Goal: Task Accomplishment & Management: Manage account settings

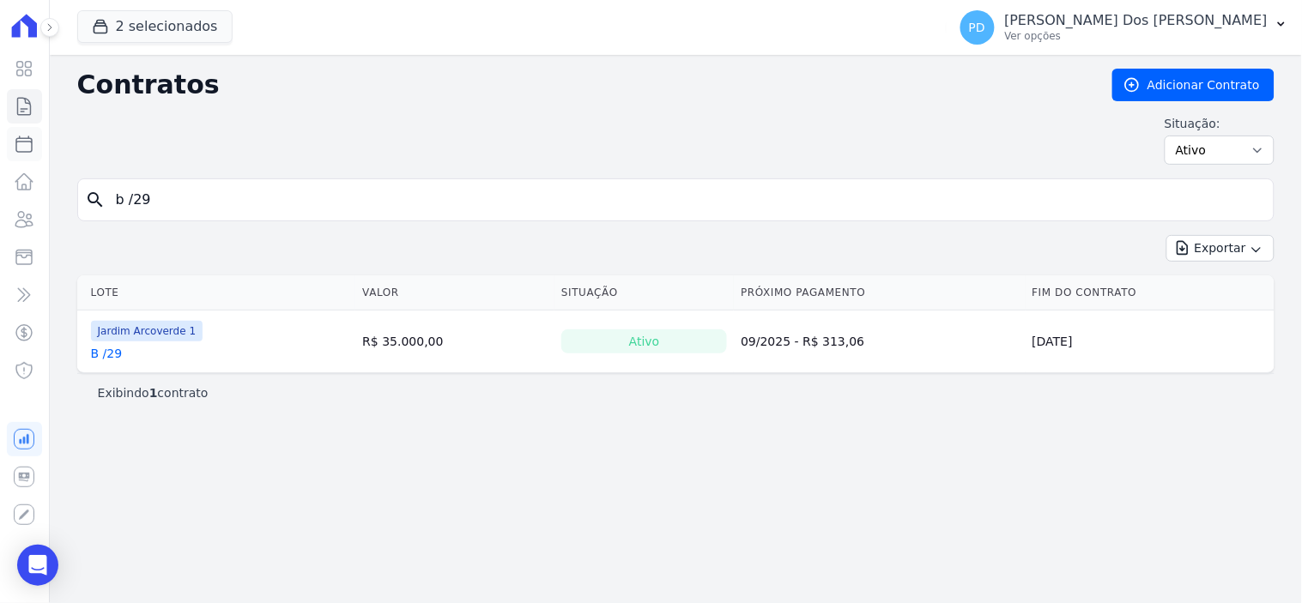
click at [21, 148] on icon at bounding box center [24, 144] width 21 height 21
click at [183, 199] on input "b /29" at bounding box center [686, 200] width 1161 height 34
select select
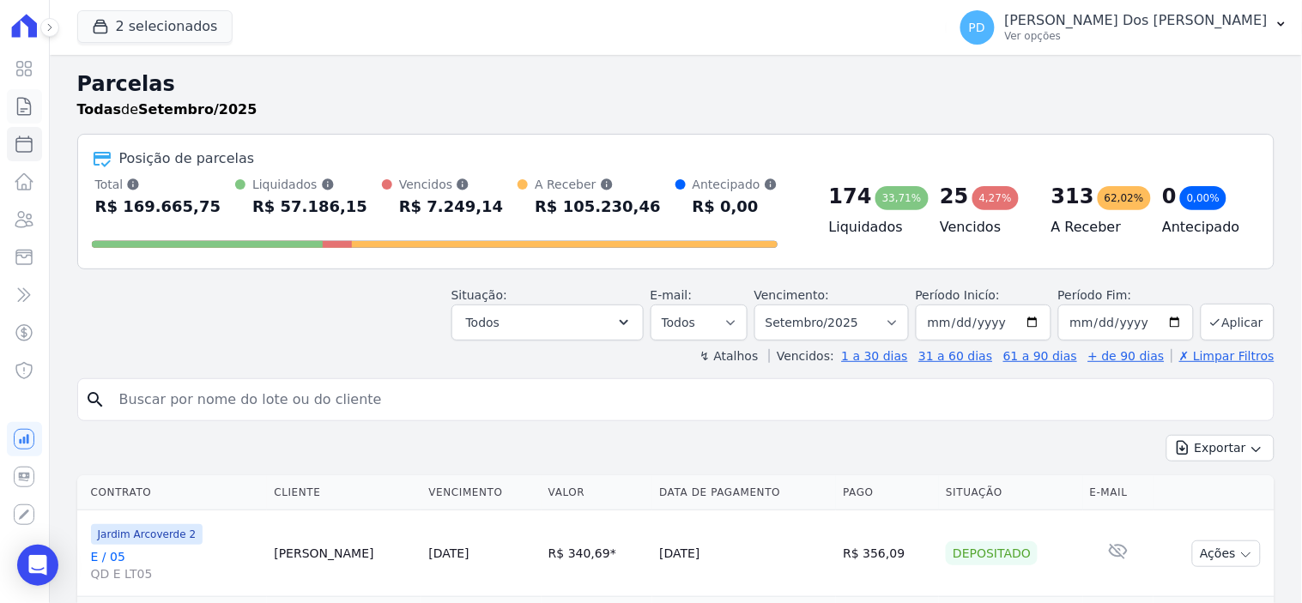
click at [26, 103] on icon at bounding box center [24, 106] width 13 height 17
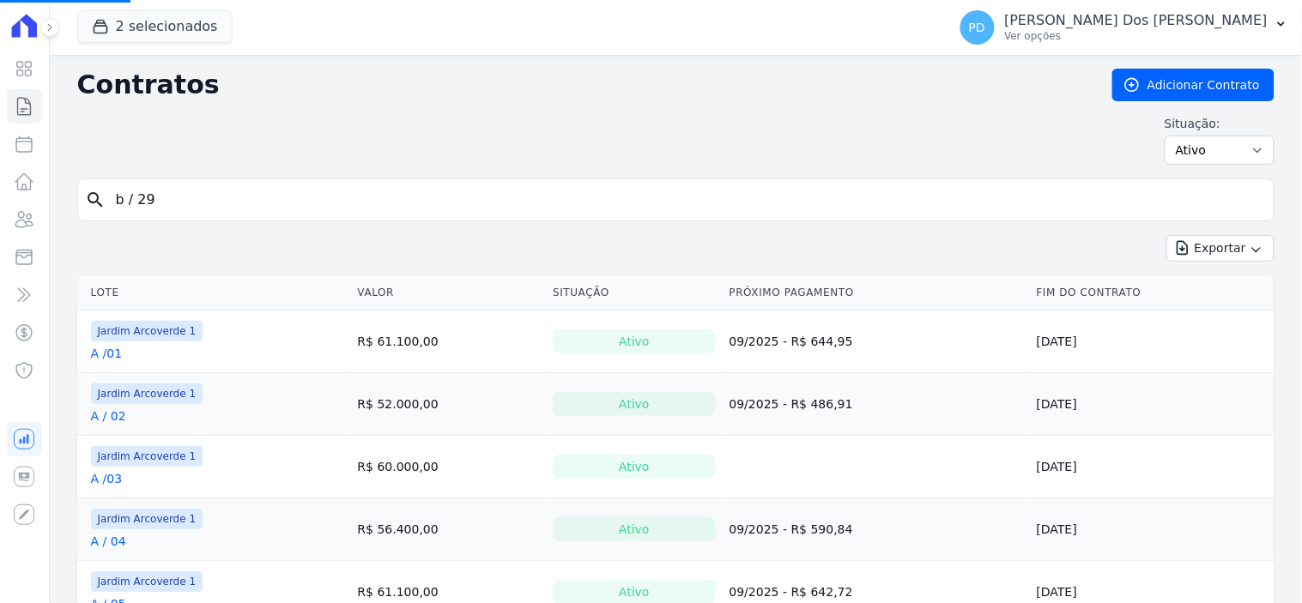
click at [278, 196] on input "b / 29" at bounding box center [686, 200] width 1161 height 34
drag, startPoint x: 209, startPoint y: 200, endPoint x: 84, endPoint y: 202, distance: 124.5
click at [84, 202] on div "search b / 29" at bounding box center [675, 200] width 1197 height 43
type input "b / 36"
click at [173, 202] on input "search" at bounding box center [686, 200] width 1161 height 34
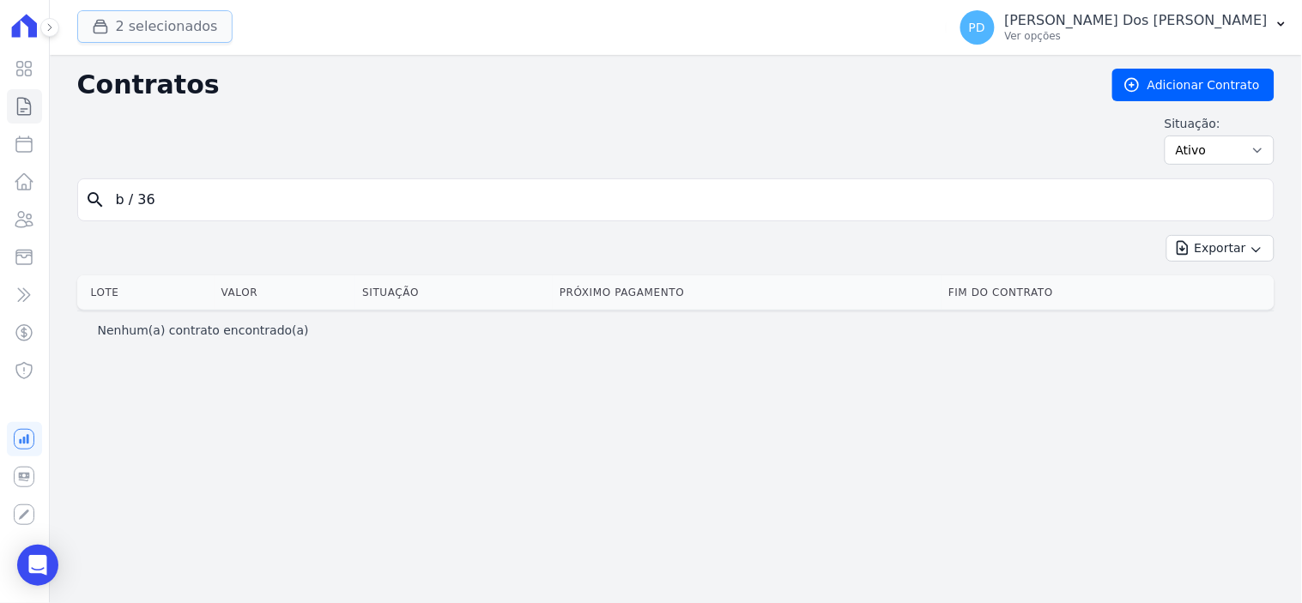
click at [144, 21] on button "2 selecionados" at bounding box center [154, 26] width 155 height 33
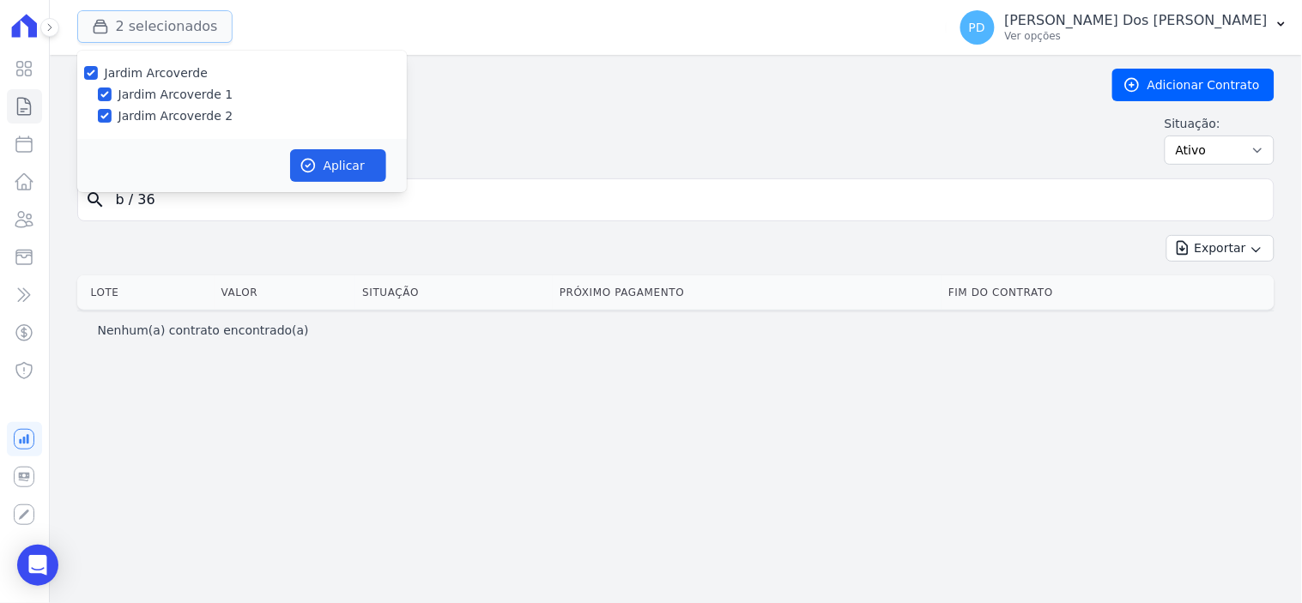
click at [144, 21] on button "2 selecionados" at bounding box center [154, 26] width 155 height 33
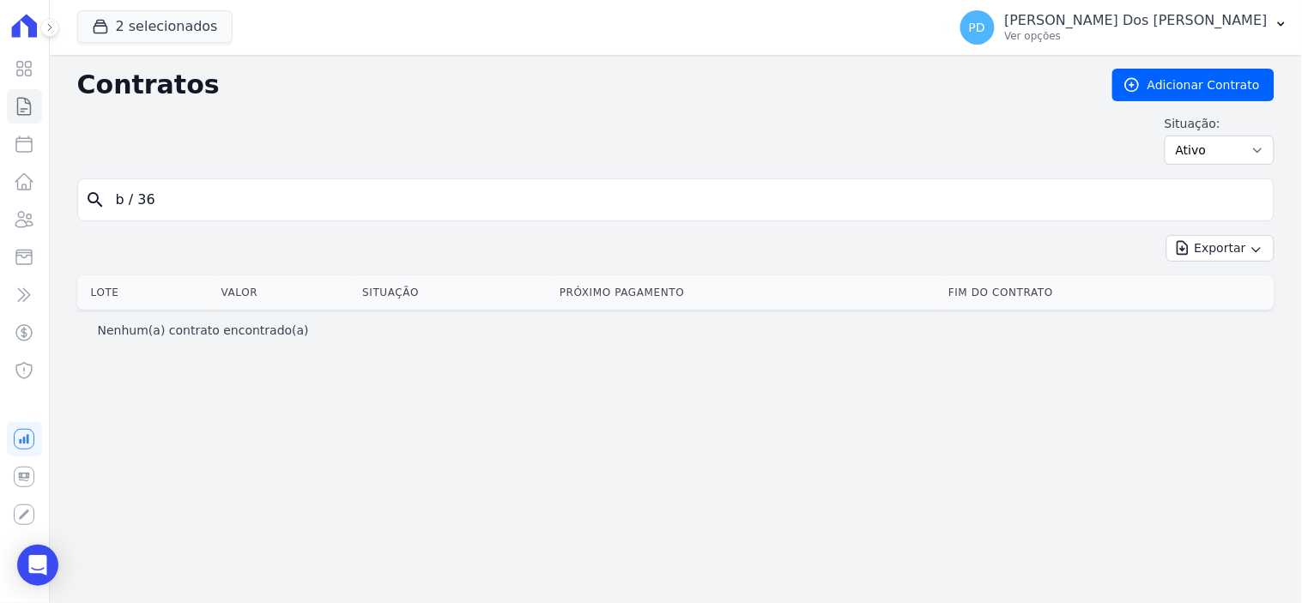
click at [251, 215] on input "b / 36" at bounding box center [686, 200] width 1161 height 34
click at [136, 211] on input "b / 36" at bounding box center [686, 200] width 1161 height 34
type input "b /36"
click at [164, 196] on input "b /36" at bounding box center [686, 200] width 1161 height 34
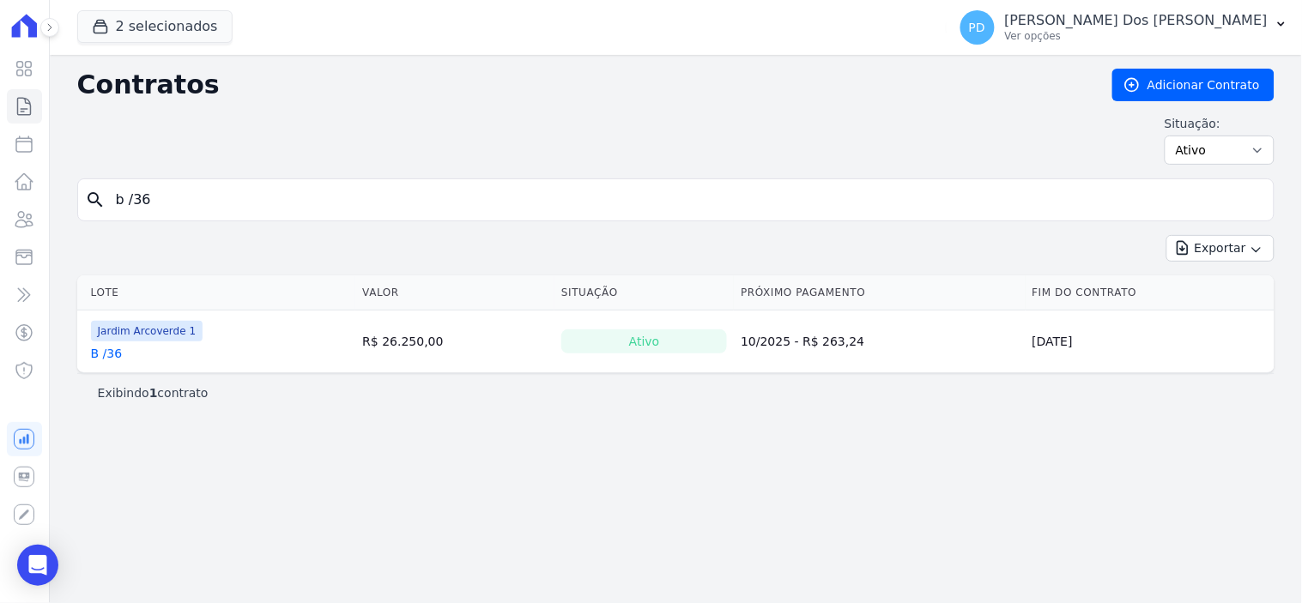
click at [113, 353] on link "B /36" at bounding box center [107, 353] width 32 height 17
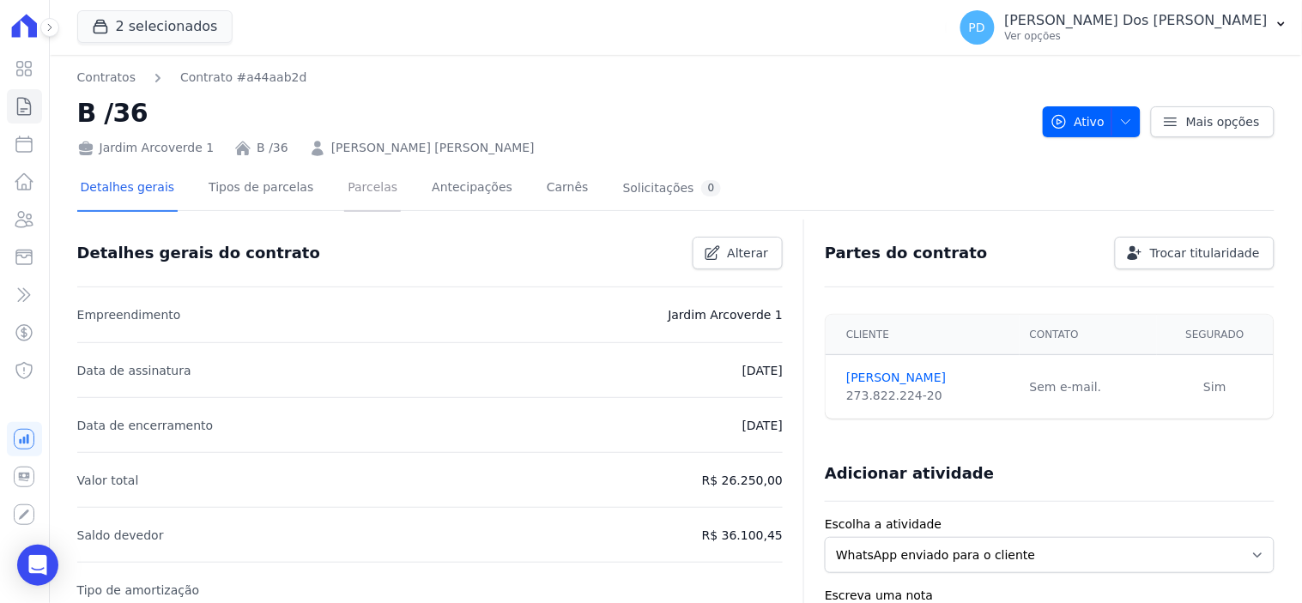
click at [354, 190] on link "Parcelas" at bounding box center [372, 188] width 57 height 45
click at [354, 186] on link "Parcelas" at bounding box center [372, 188] width 57 height 45
click at [344, 186] on link "Parcelas" at bounding box center [372, 188] width 57 height 45
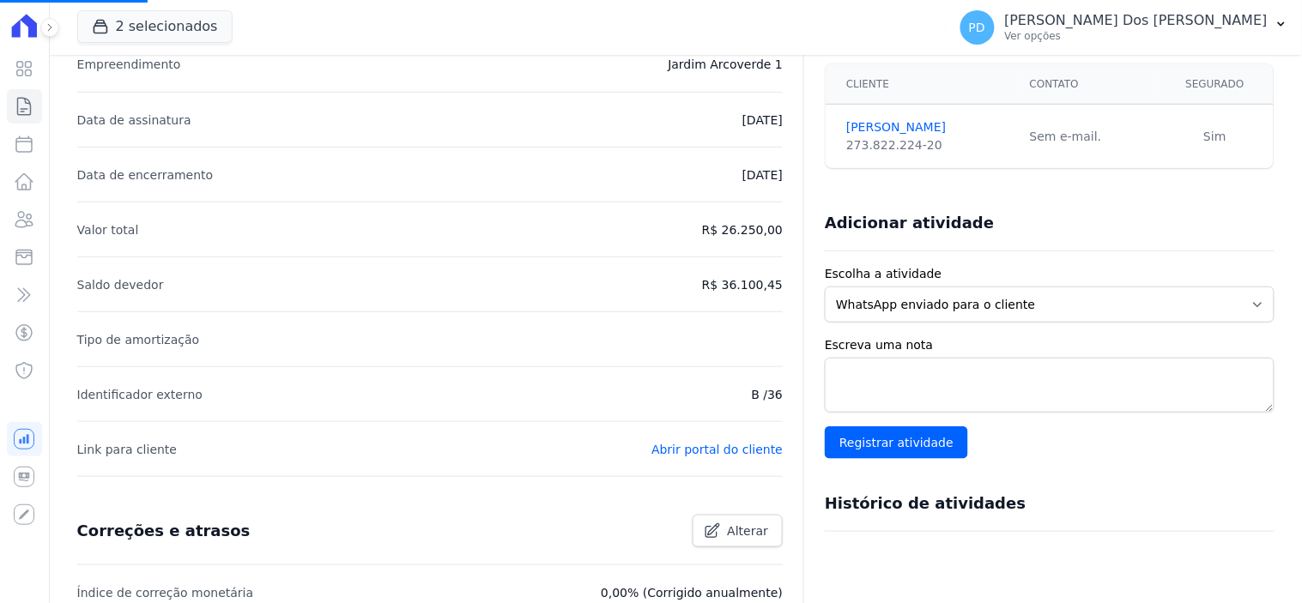
scroll to position [590, 0]
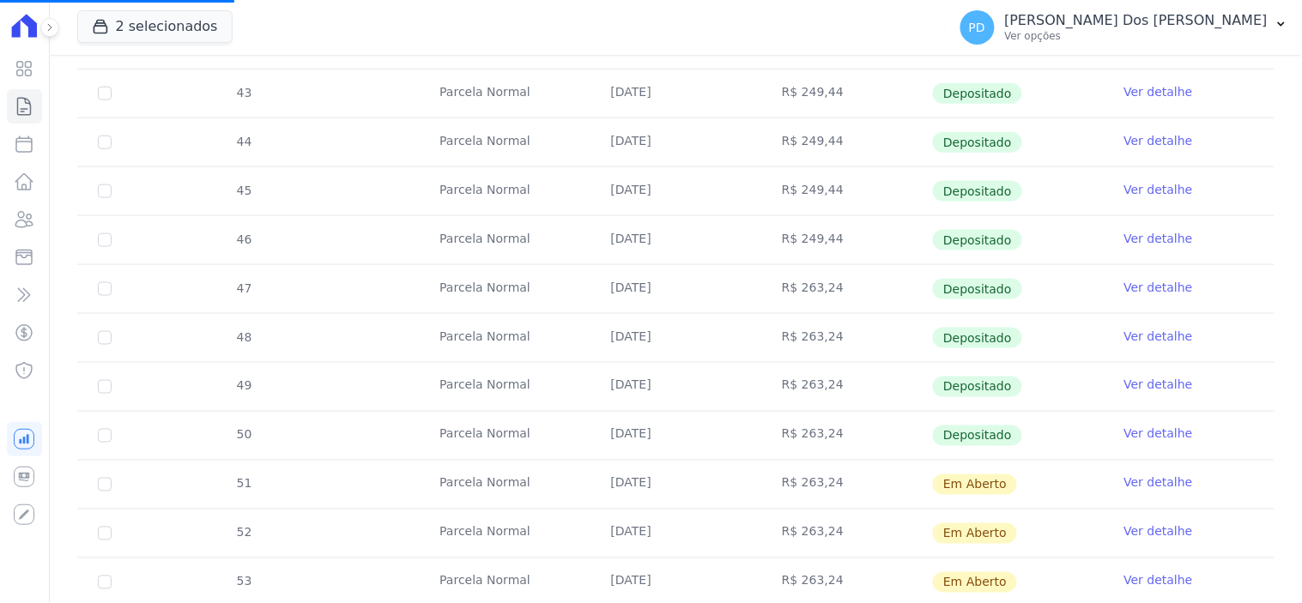
scroll to position [572, 0]
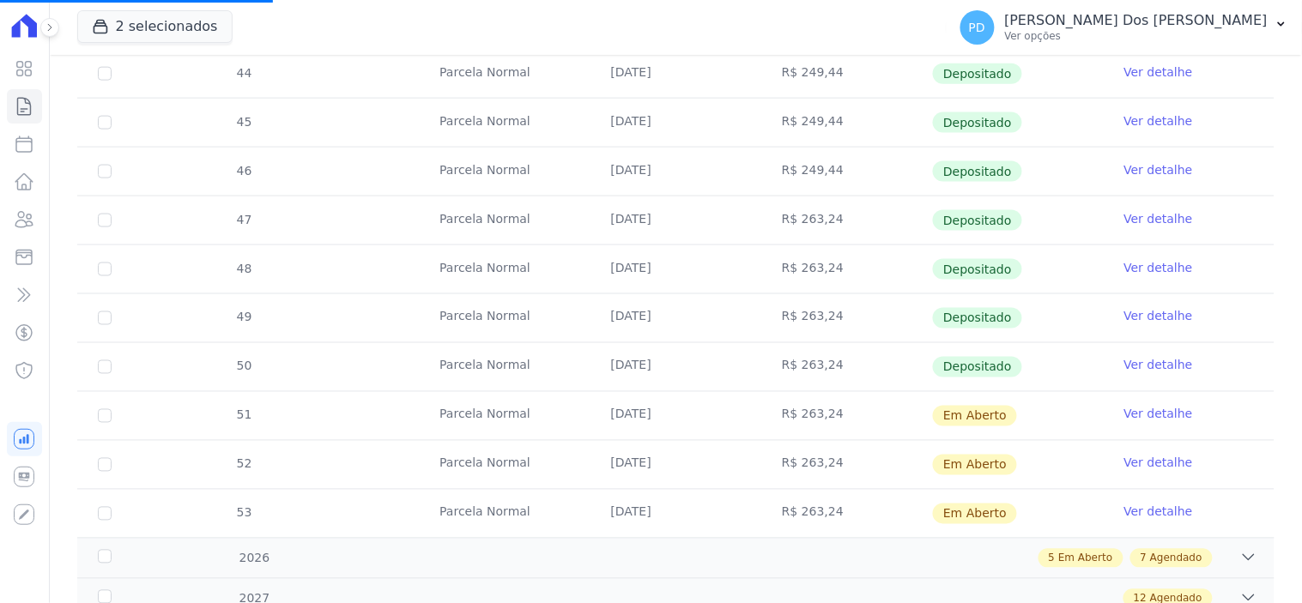
click at [1131, 312] on link "Ver detalhe" at bounding box center [1158, 316] width 69 height 17
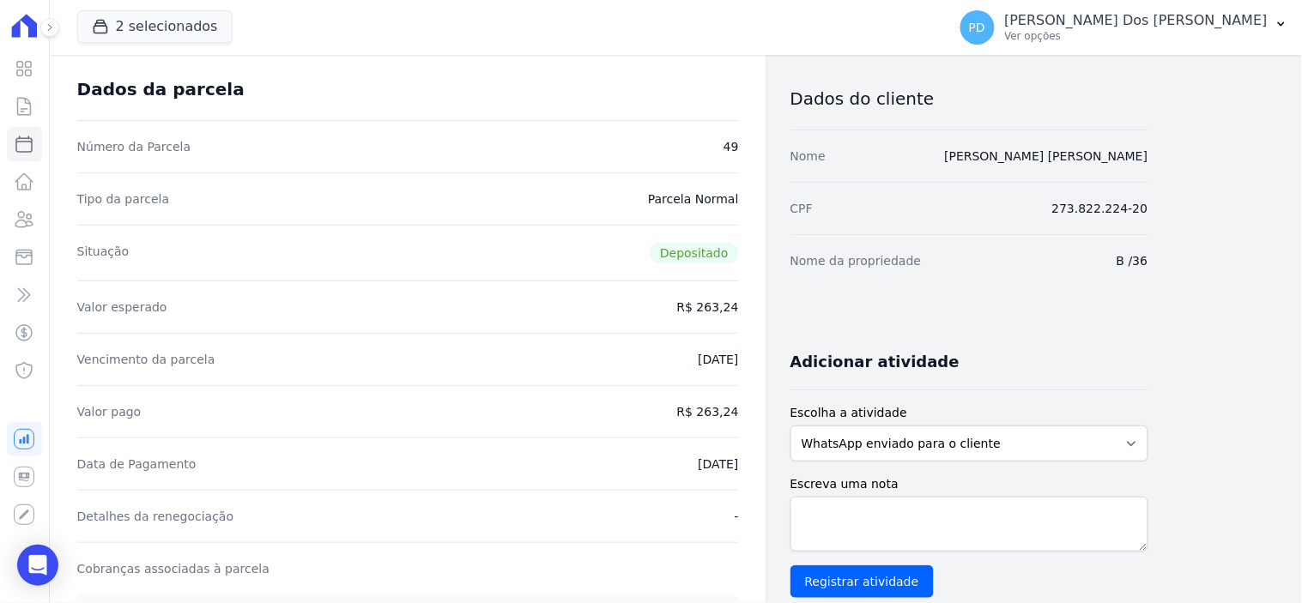
scroll to position [286, 0]
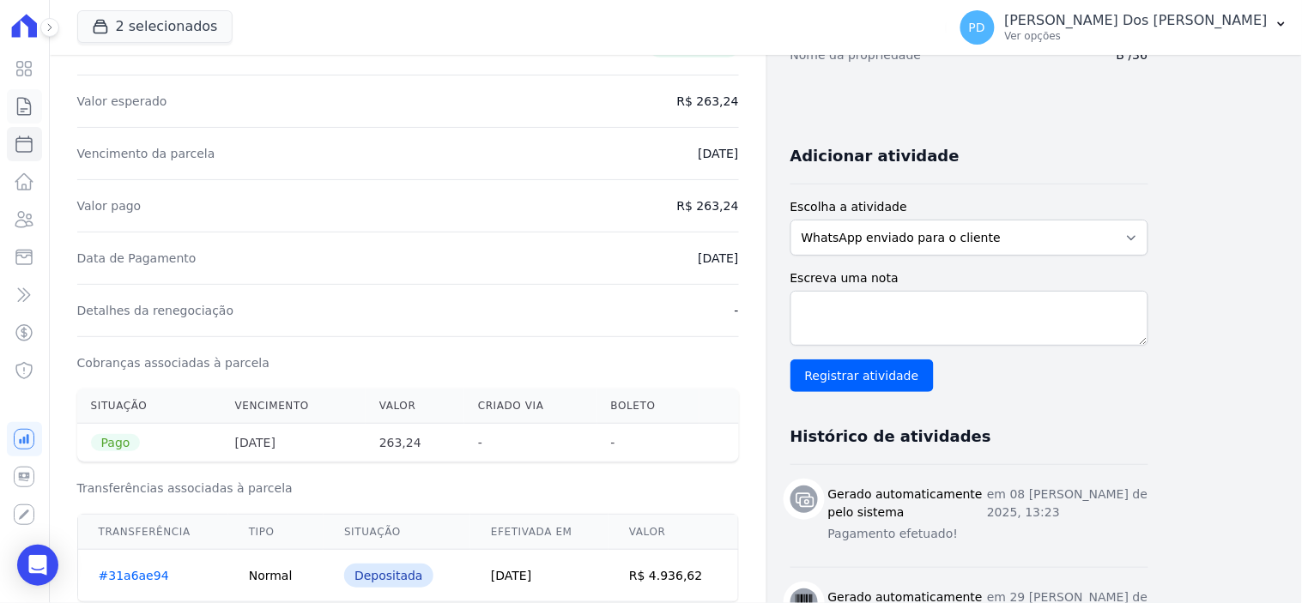
click at [31, 106] on icon at bounding box center [24, 106] width 21 height 21
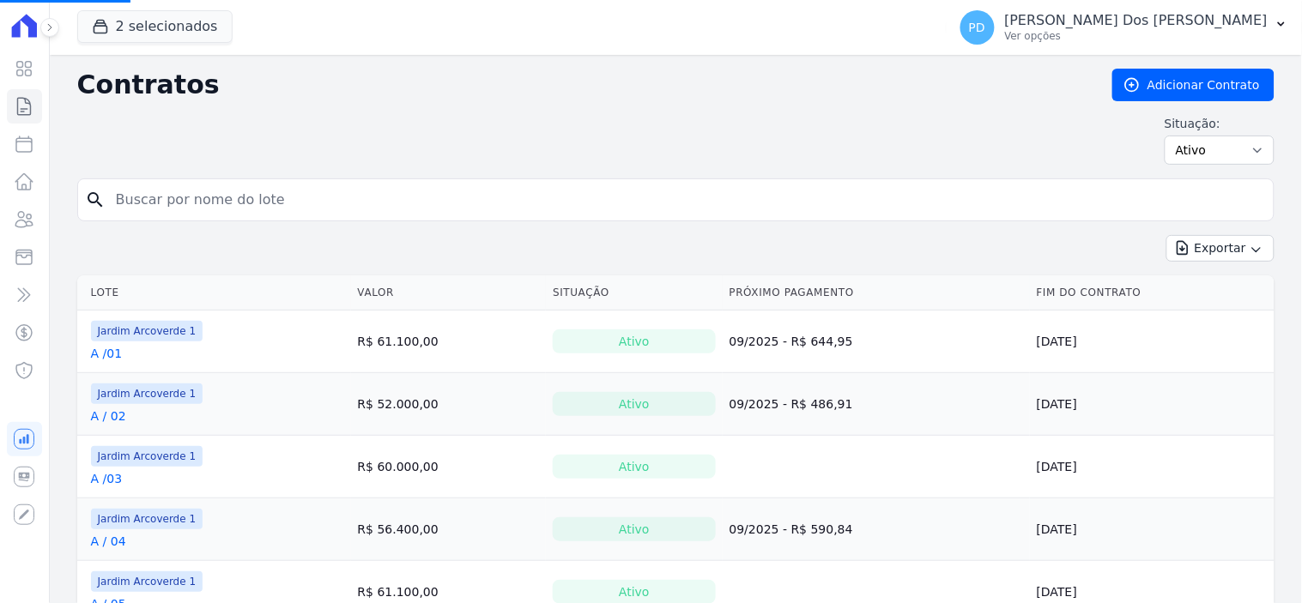
click at [257, 201] on input "search" at bounding box center [686, 200] width 1161 height 34
click at [257, 200] on input "search" at bounding box center [686, 200] width 1161 height 34
type input "i / 31"
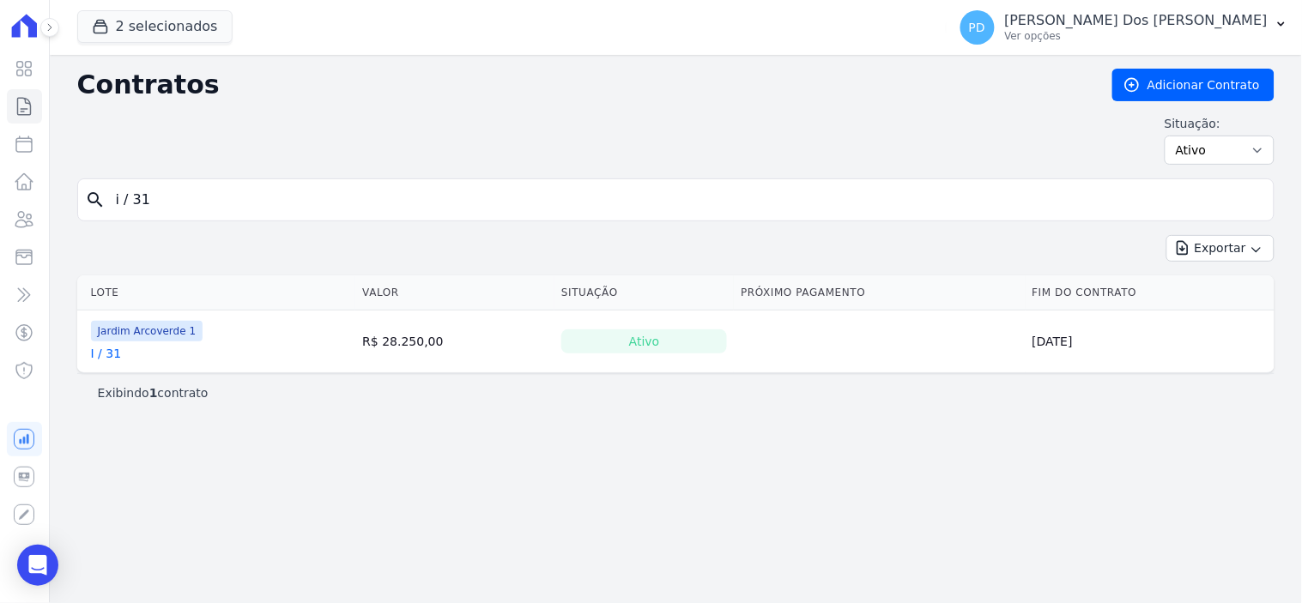
click at [116, 354] on link "I / 31" at bounding box center [106, 353] width 31 height 17
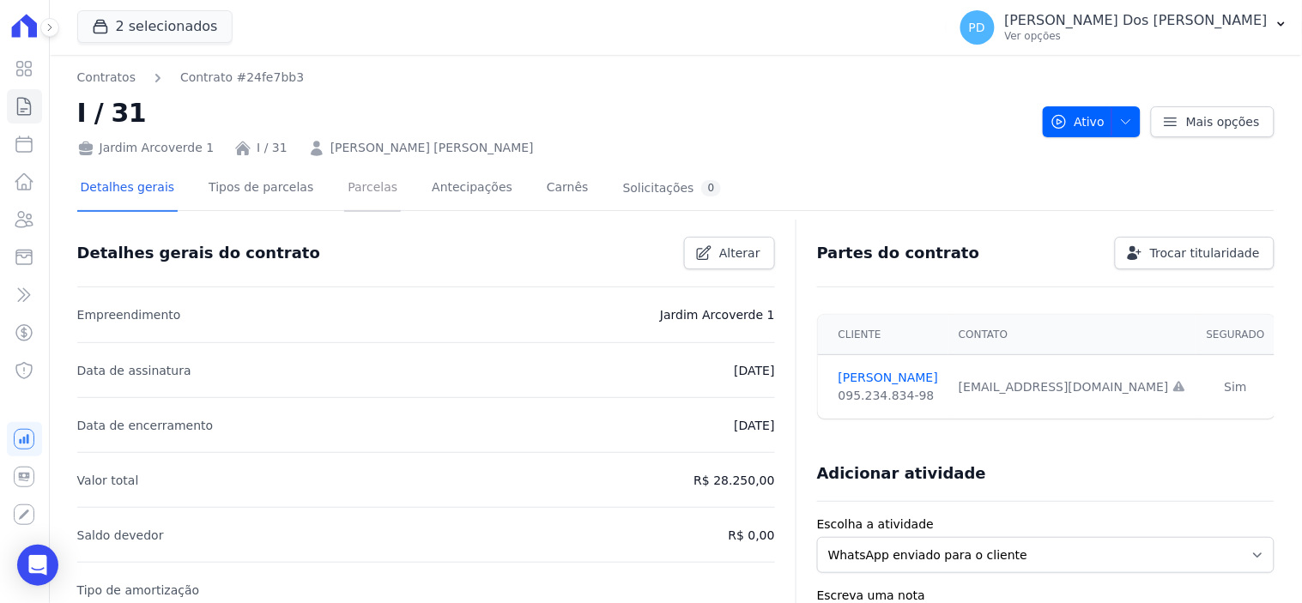
click at [360, 186] on link "Parcelas" at bounding box center [372, 188] width 57 height 45
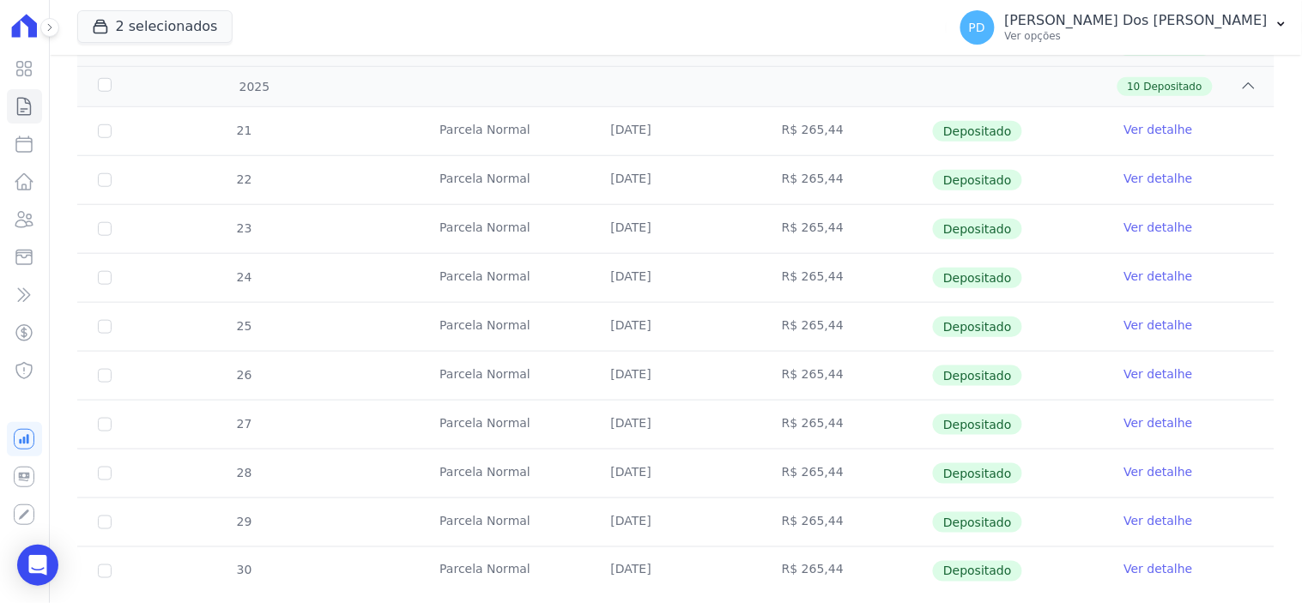
scroll to position [379, 0]
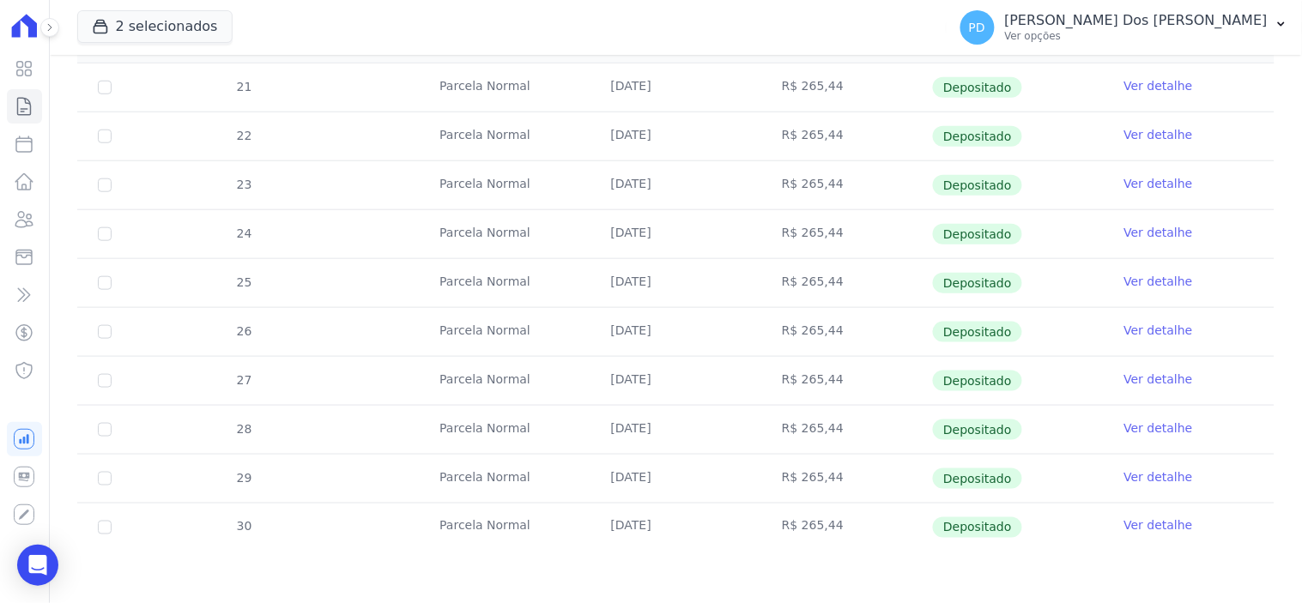
click at [1137, 476] on link "Ver detalhe" at bounding box center [1158, 477] width 69 height 17
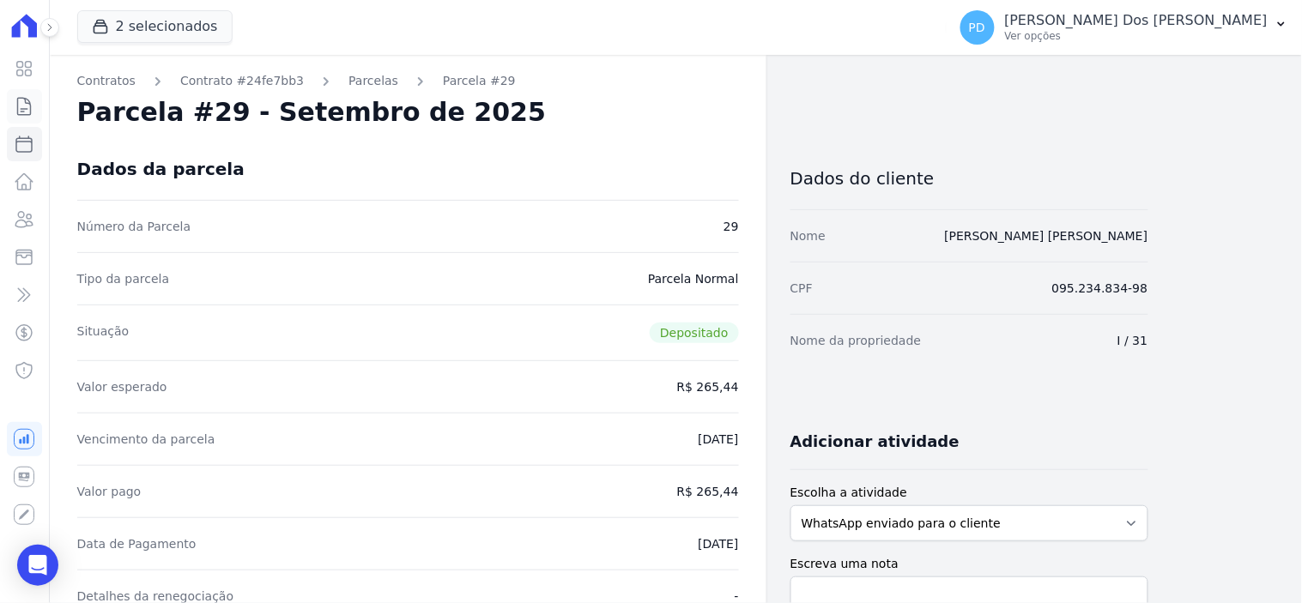
click at [24, 101] on icon at bounding box center [24, 106] width 21 height 21
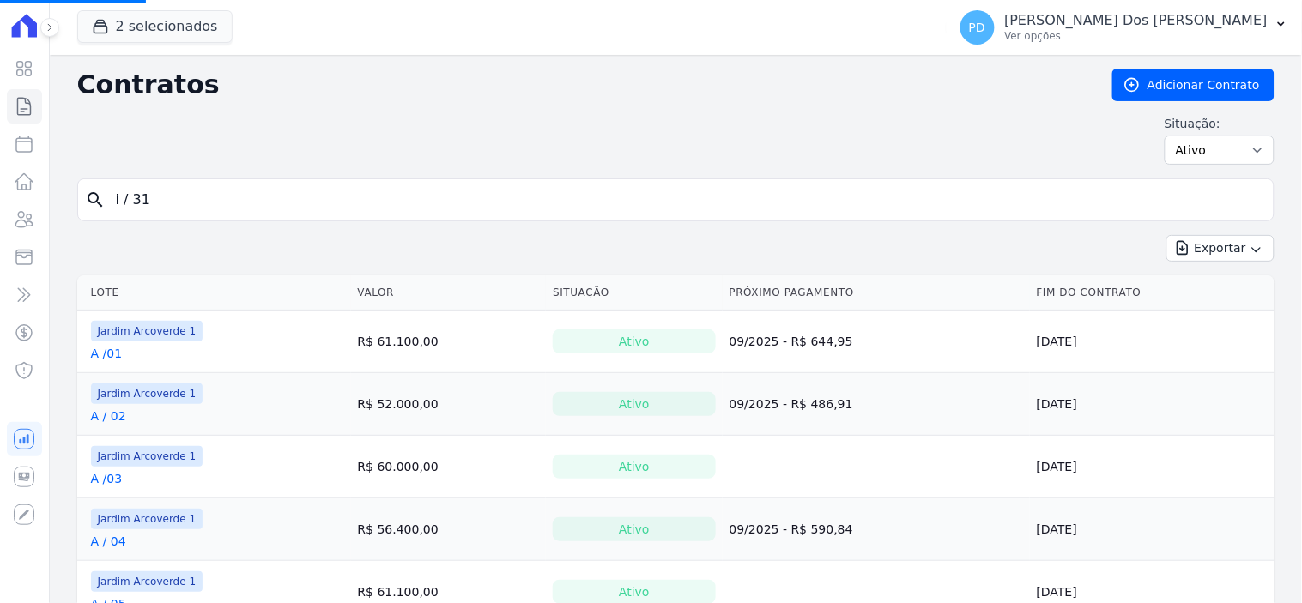
drag, startPoint x: 200, startPoint y: 199, endPoint x: 88, endPoint y: 187, distance: 112.2
click at [88, 187] on div "search i / 31" at bounding box center [675, 200] width 1197 height 43
type input "a"
click at [124, 202] on input "search" at bounding box center [686, 200] width 1161 height 34
type input "a / 03"
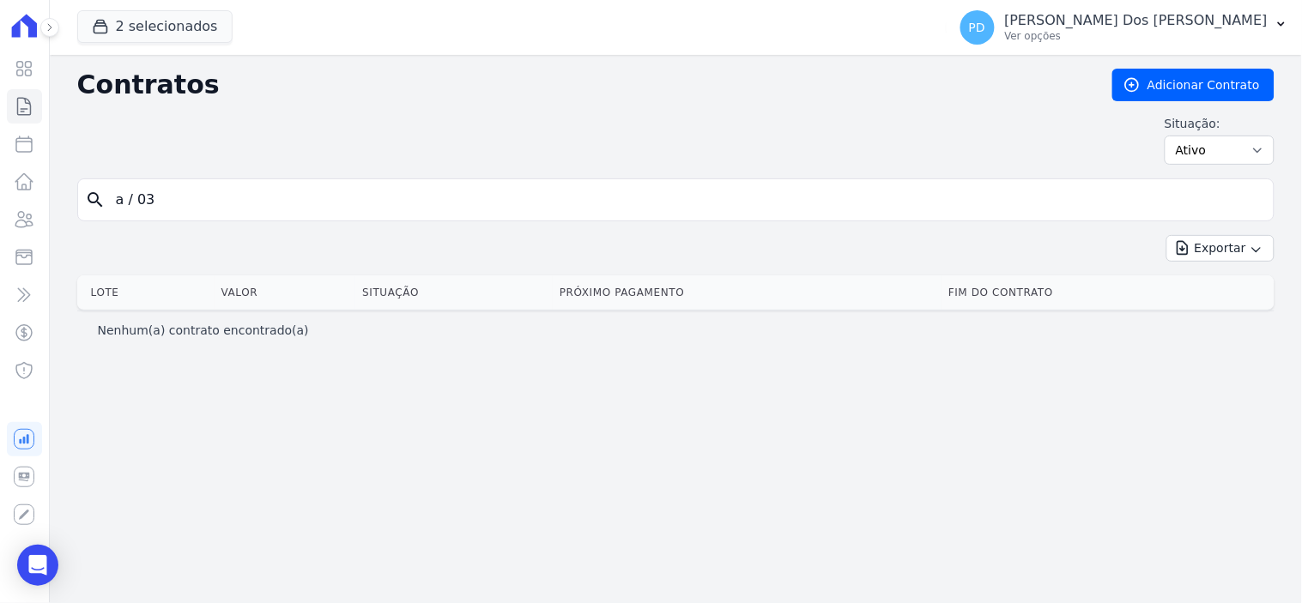
click at [136, 197] on input "a / 03" at bounding box center [686, 200] width 1161 height 34
type input "a /03"
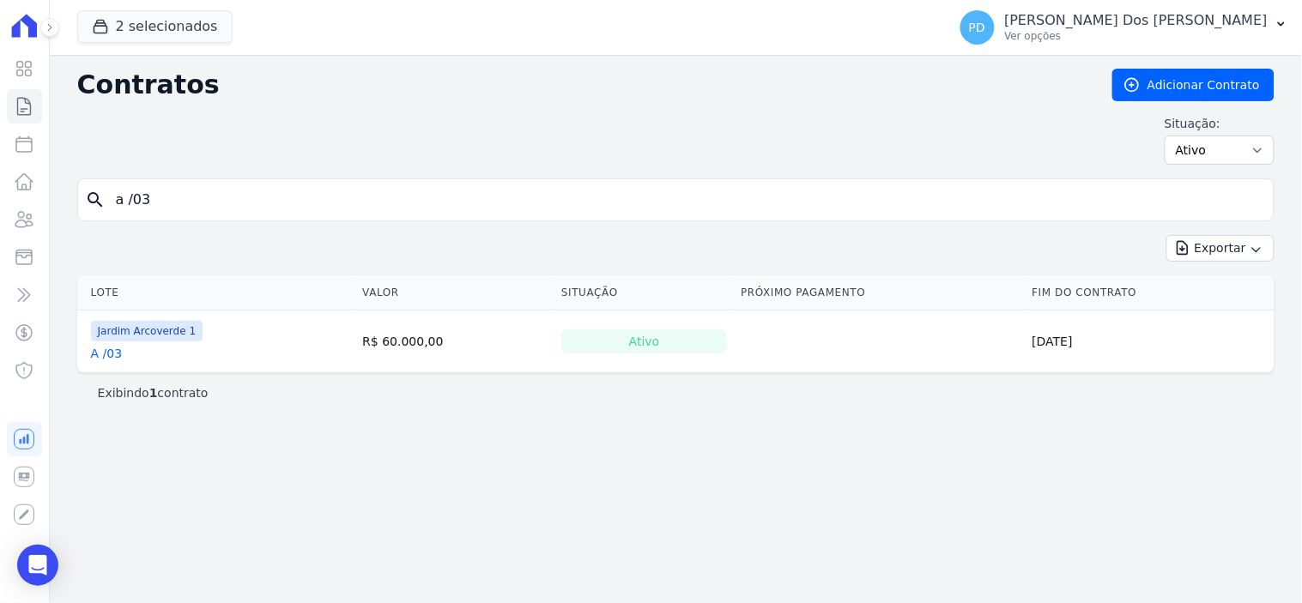
click at [112, 361] on link "A /03" at bounding box center [107, 353] width 32 height 17
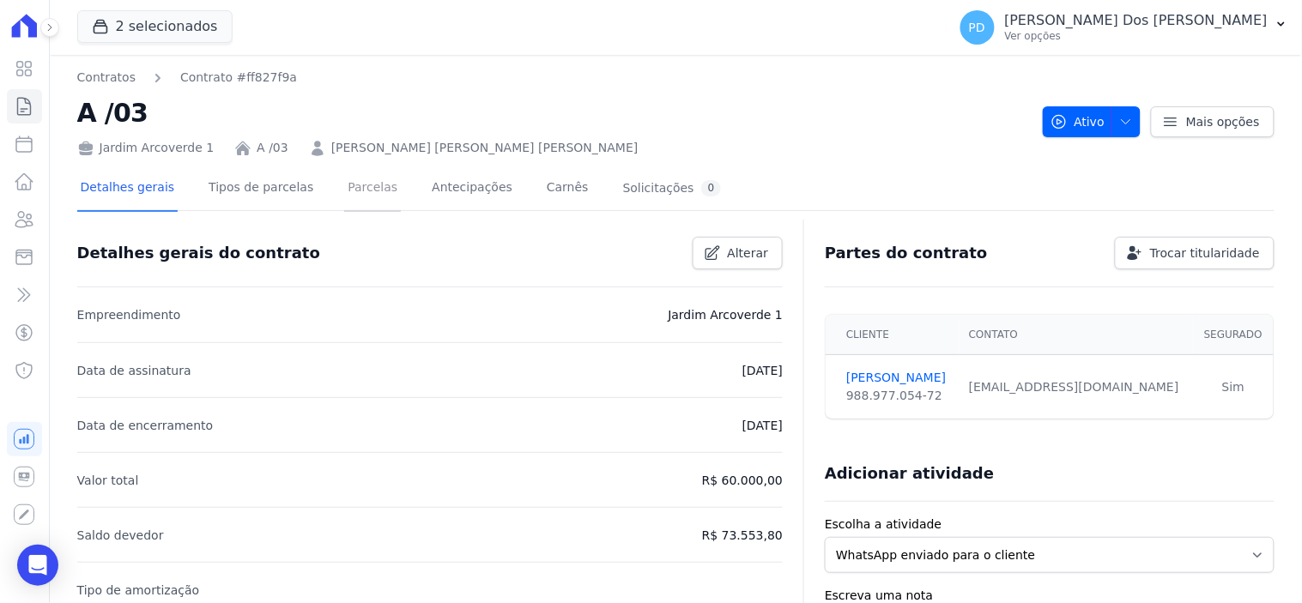
click at [344, 193] on link "Parcelas" at bounding box center [372, 188] width 57 height 45
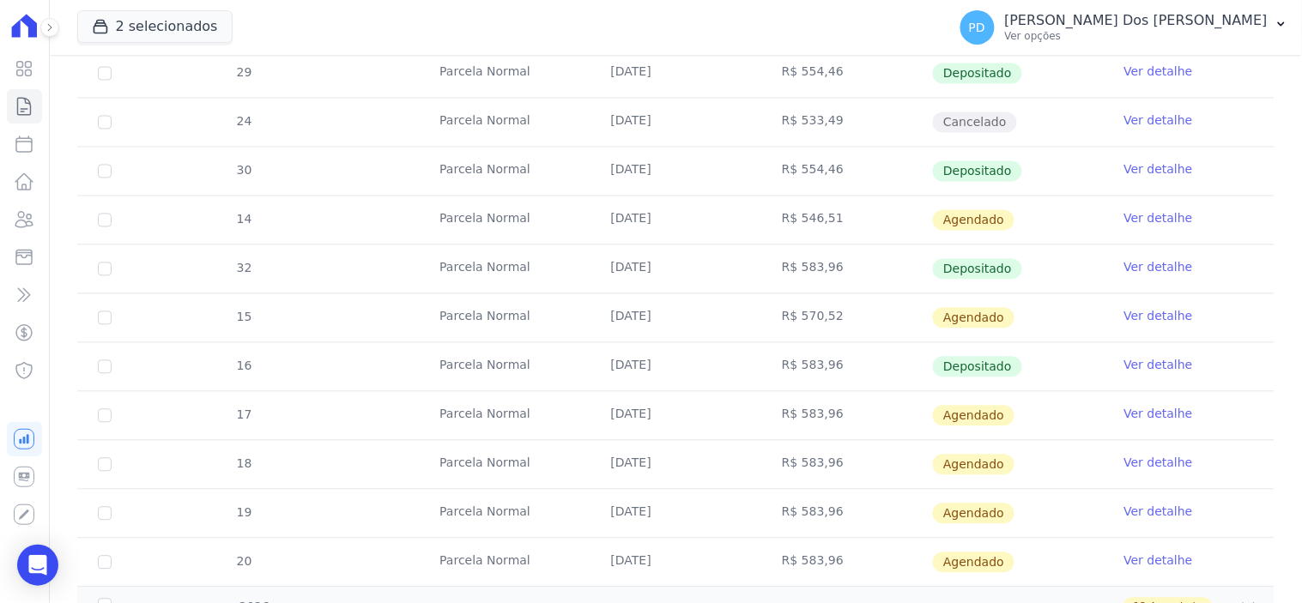
scroll to position [858, 0]
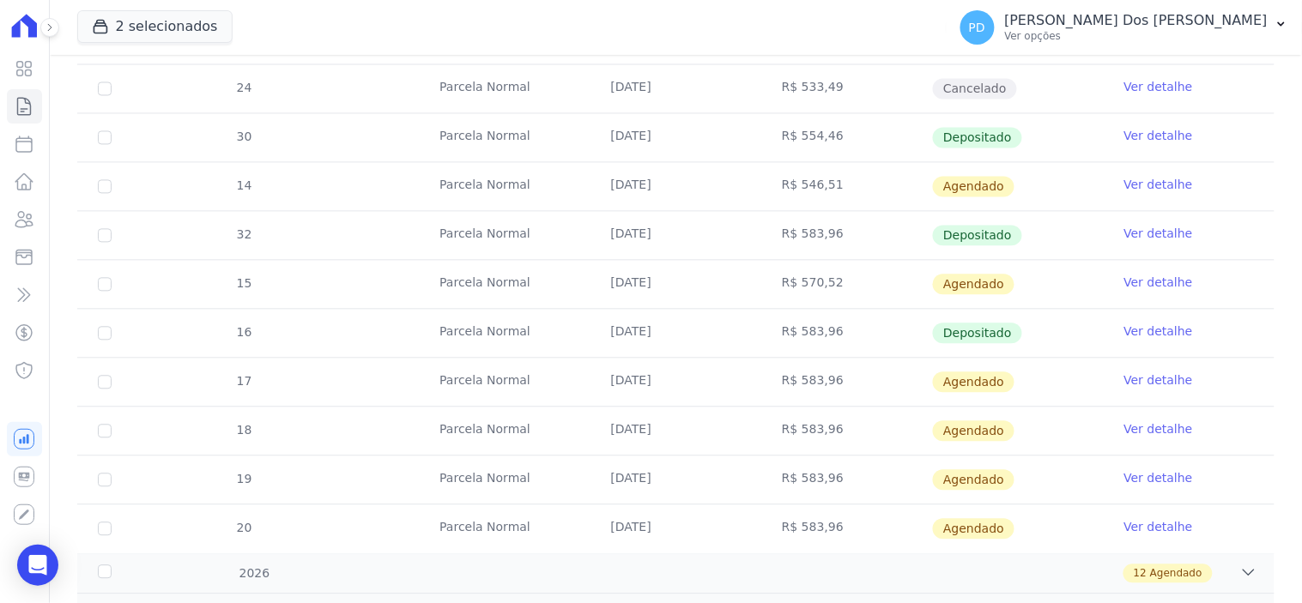
drag, startPoint x: 593, startPoint y: 378, endPoint x: 1155, endPoint y: 390, distance: 562.3
click at [1155, 390] on tr "17 [GEOGRAPHIC_DATA] [DATE] R$ 583,96 [GEOGRAPHIC_DATA] Ver detalhe" at bounding box center [675, 382] width 1197 height 49
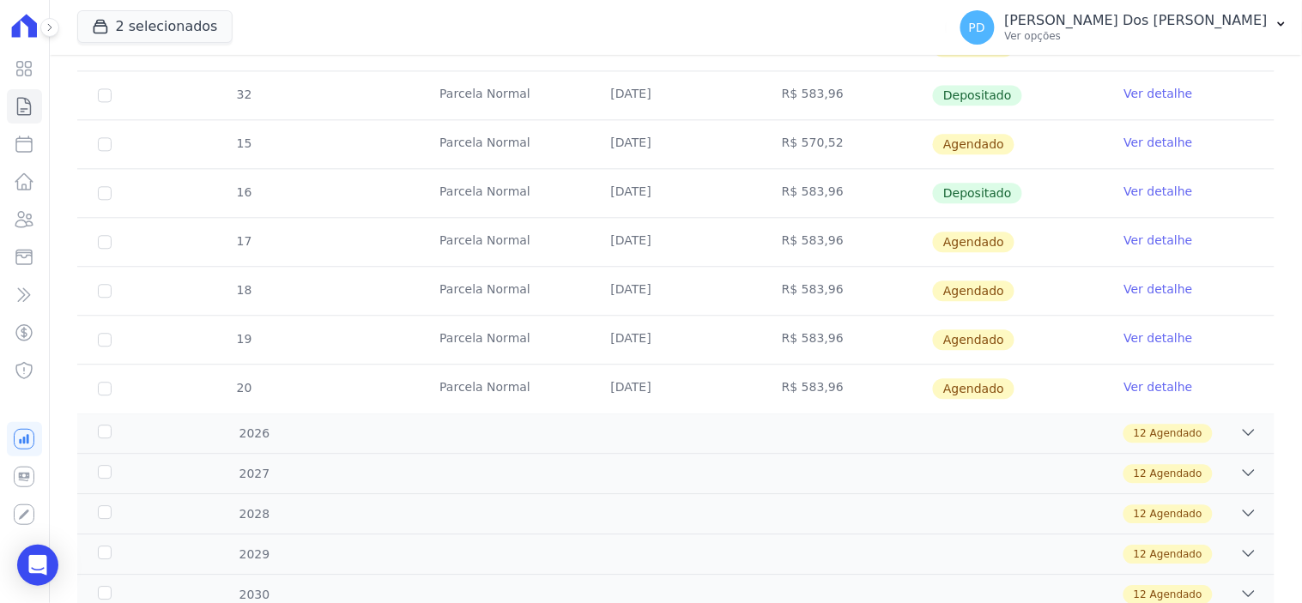
scroll to position [953, 0]
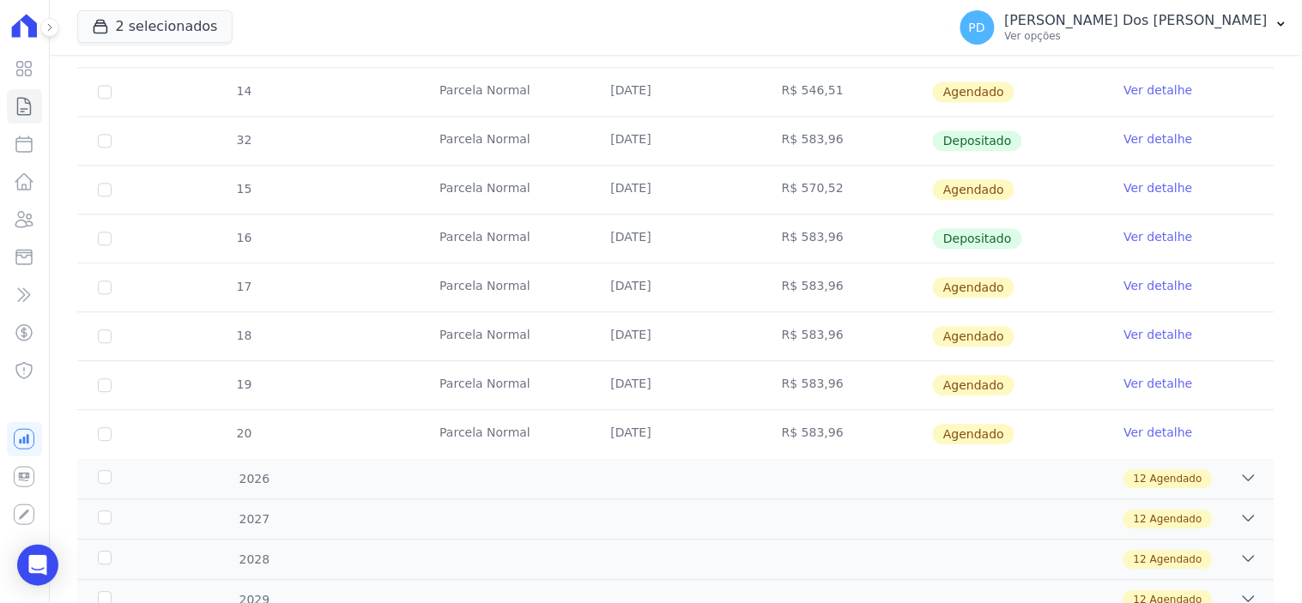
click at [810, 288] on td "R$ 583,96" at bounding box center [846, 287] width 171 height 48
click at [26, 107] on icon at bounding box center [24, 106] width 21 height 21
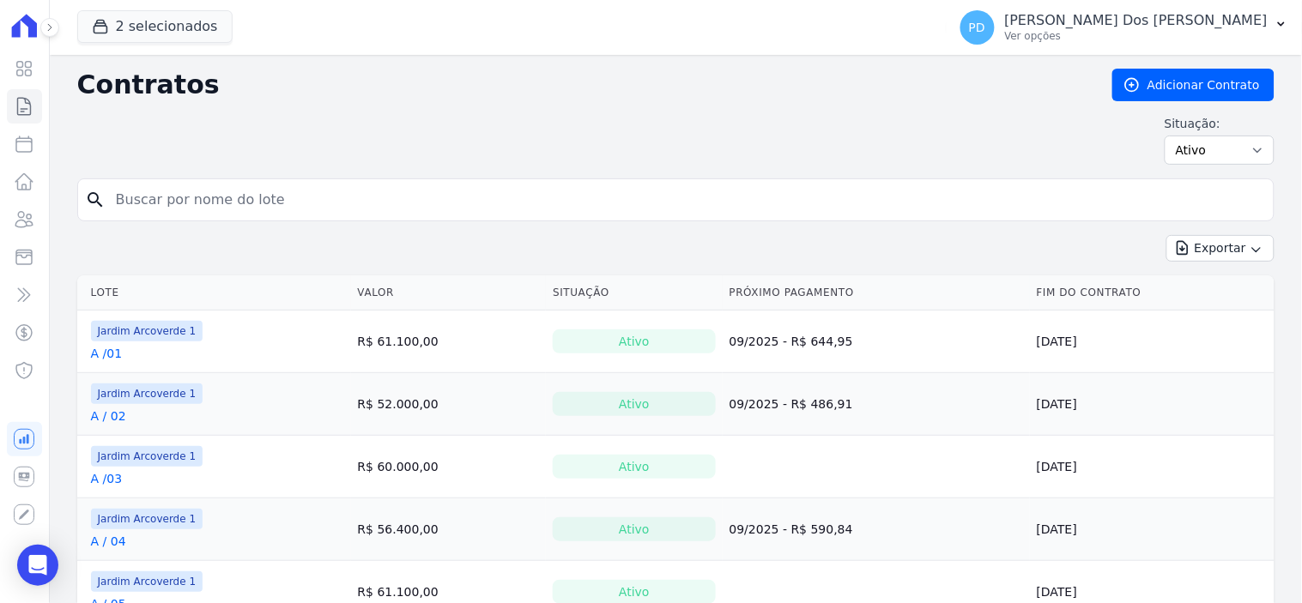
click at [228, 189] on input "search" at bounding box center [686, 200] width 1161 height 34
type input "k / 13"
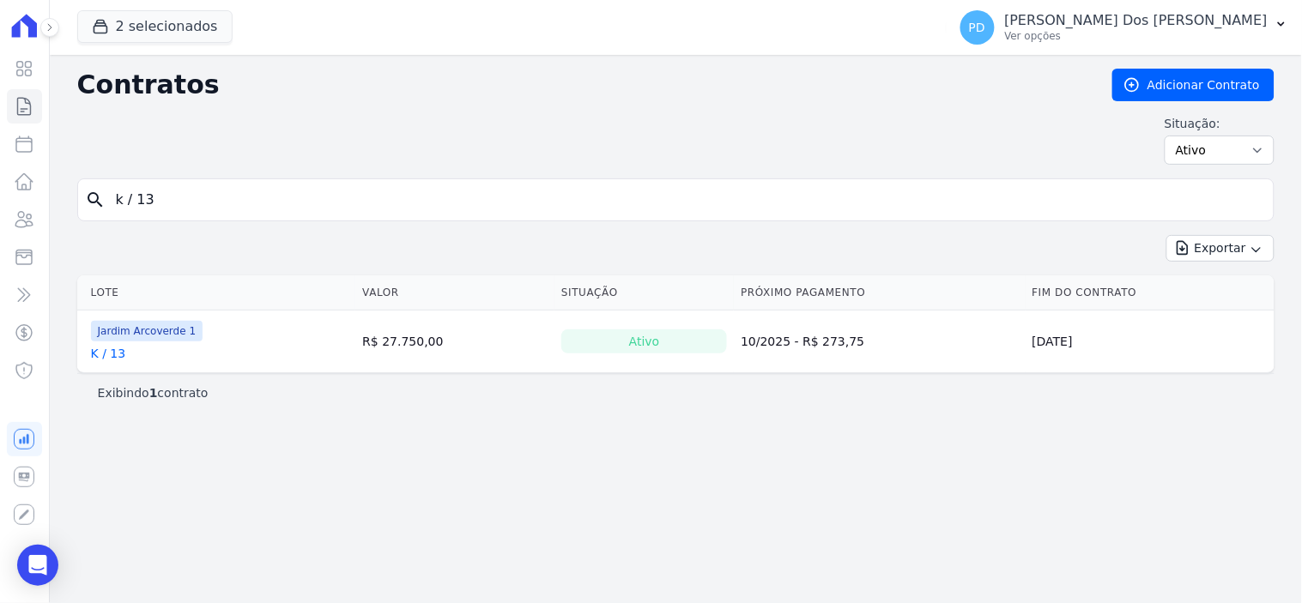
click at [104, 354] on link "K / 13" at bounding box center [108, 353] width 35 height 17
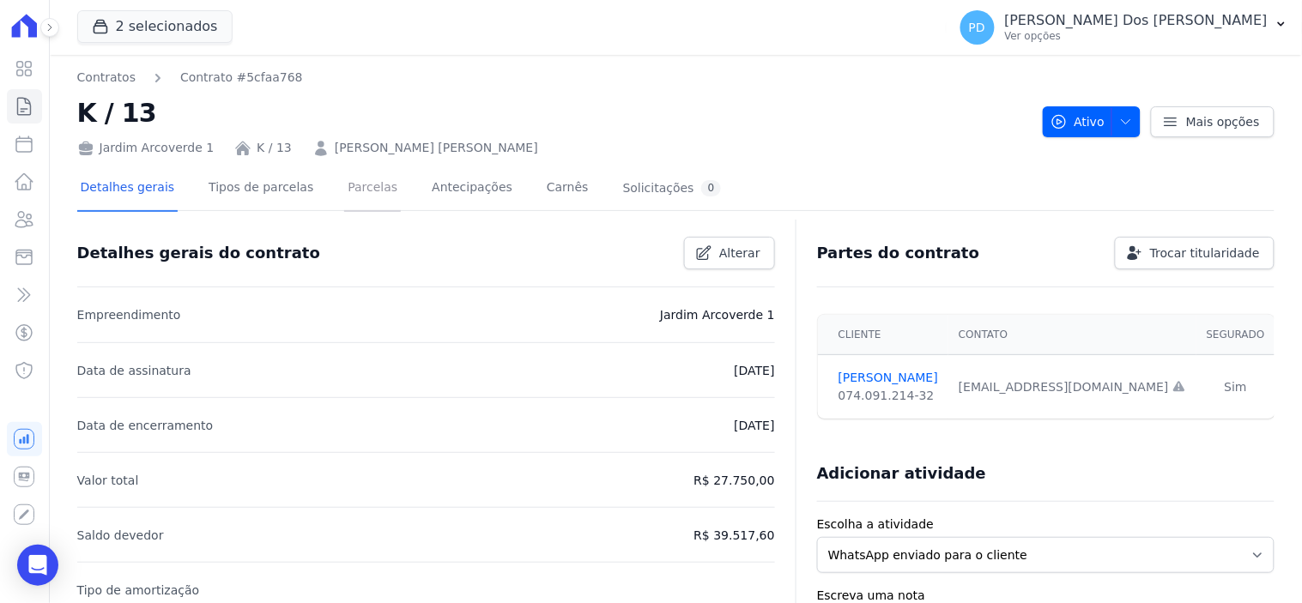
click at [344, 185] on link "Parcelas" at bounding box center [372, 188] width 57 height 45
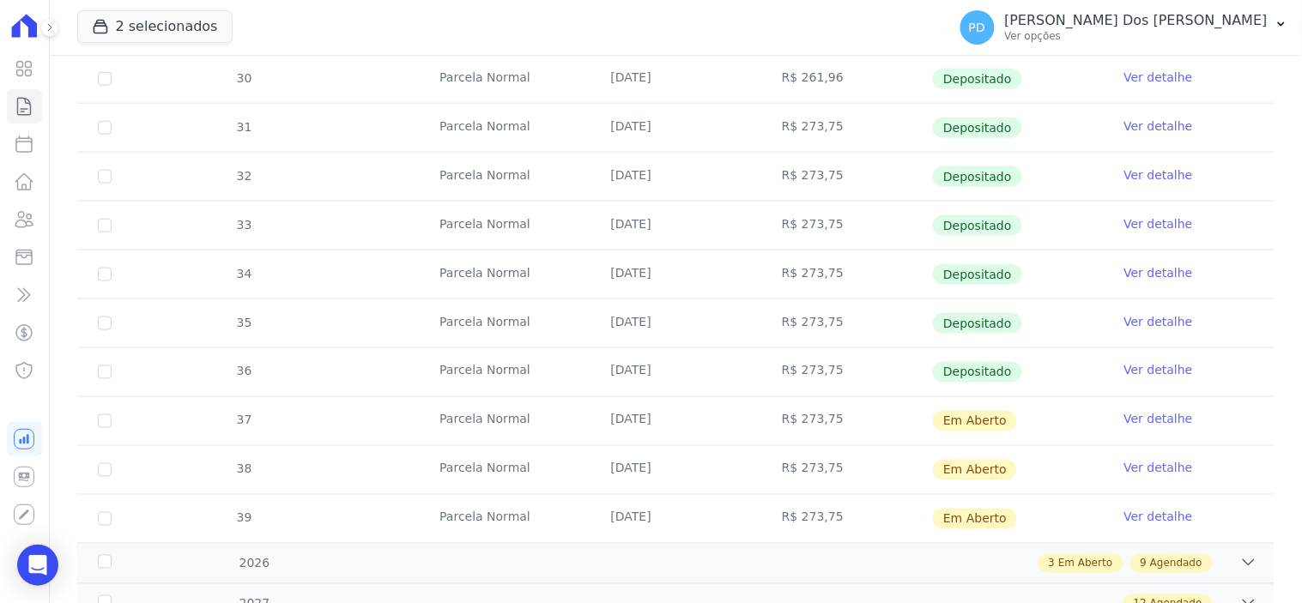
scroll to position [572, 0]
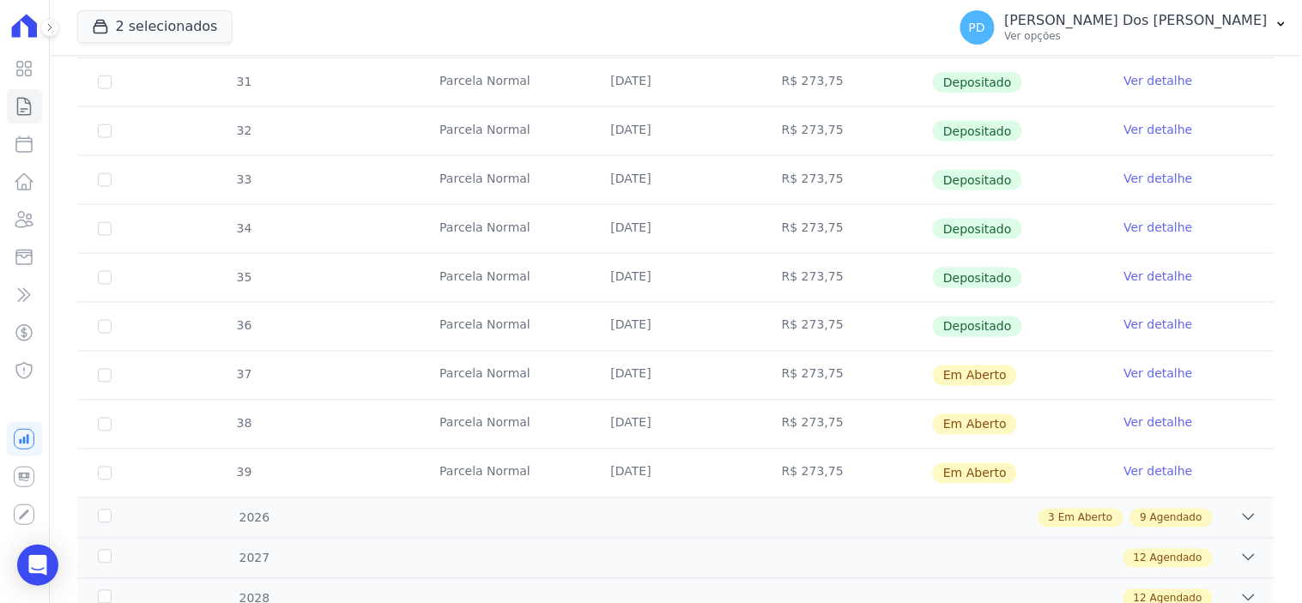
click at [1154, 327] on link "Ver detalhe" at bounding box center [1158, 325] width 69 height 17
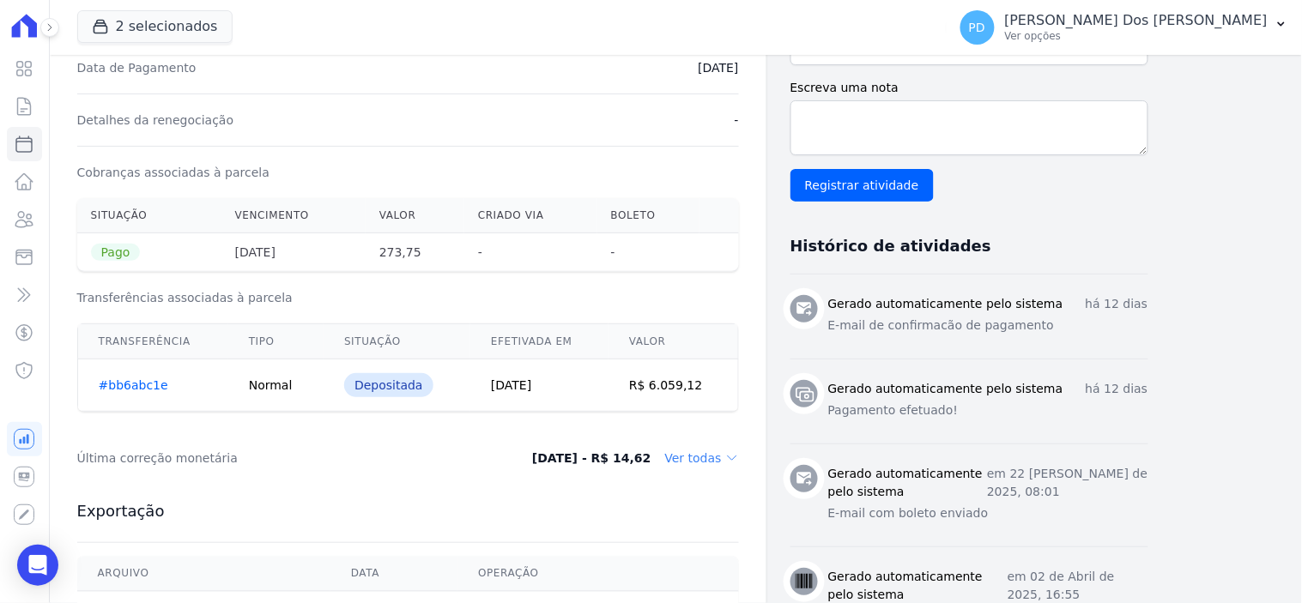
scroll to position [381, 0]
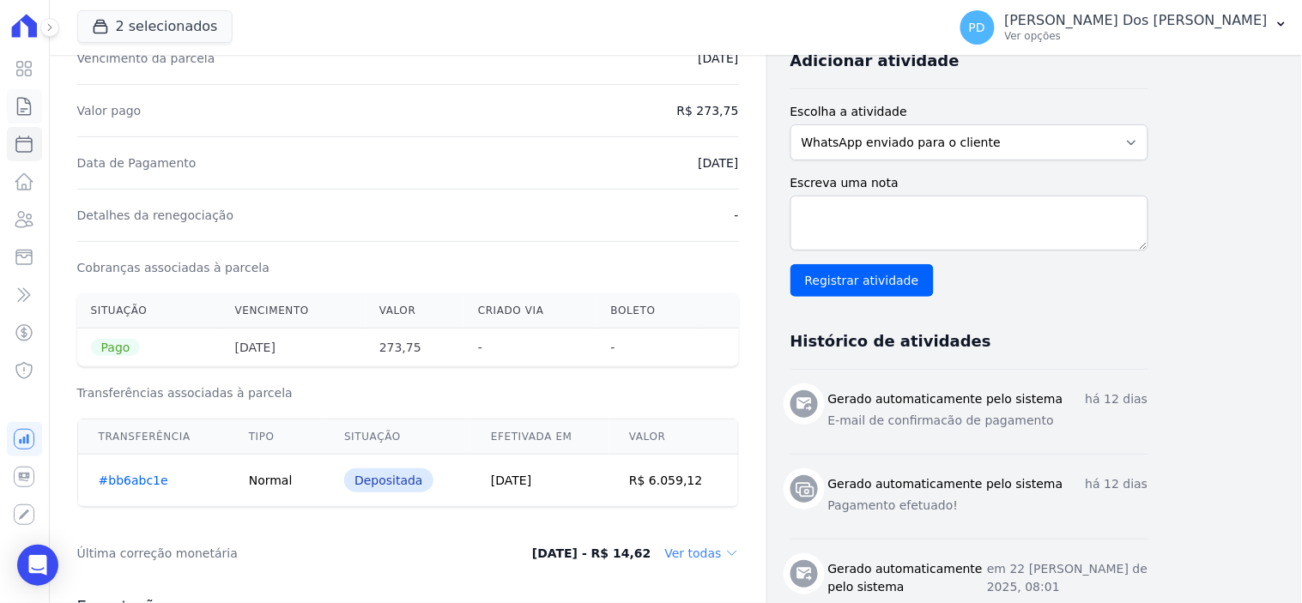
click at [21, 109] on icon at bounding box center [24, 106] width 21 height 21
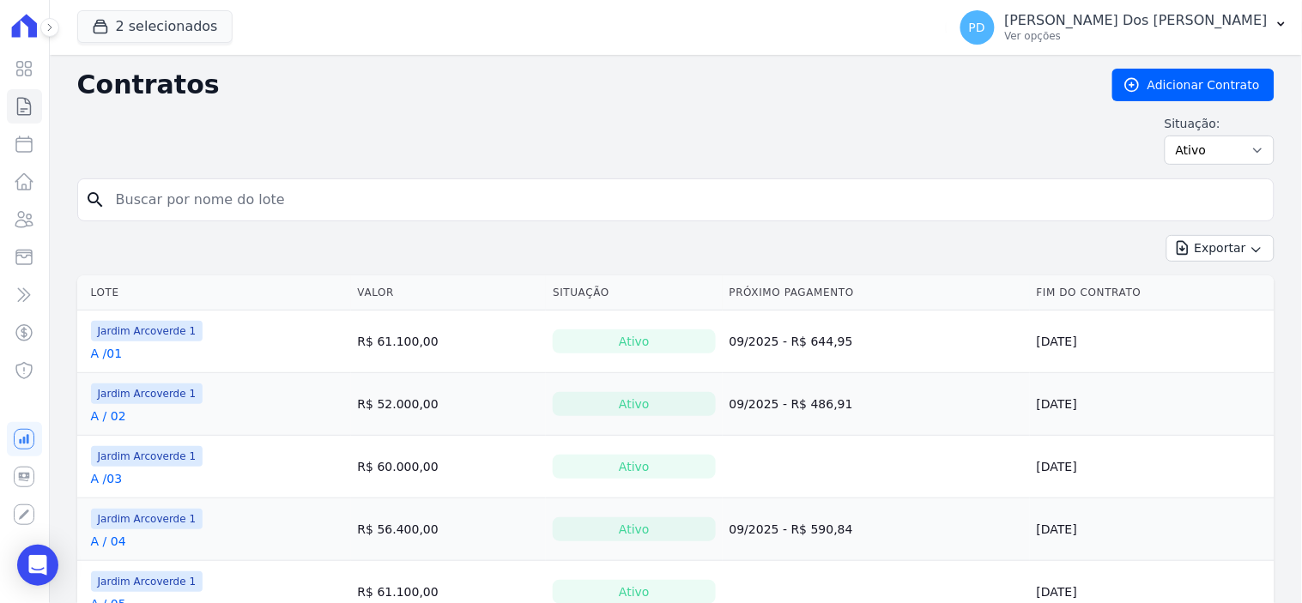
click at [210, 212] on input "search" at bounding box center [686, 200] width 1161 height 34
type input "j / 15"
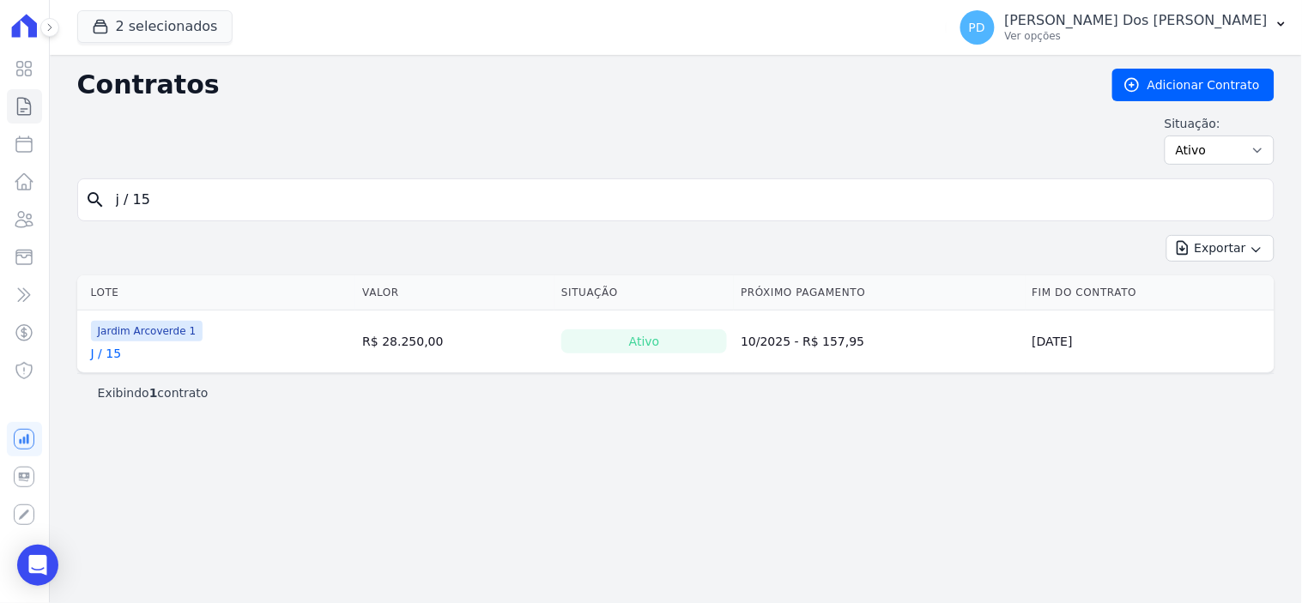
click at [104, 356] on link "J / 15" at bounding box center [106, 353] width 31 height 17
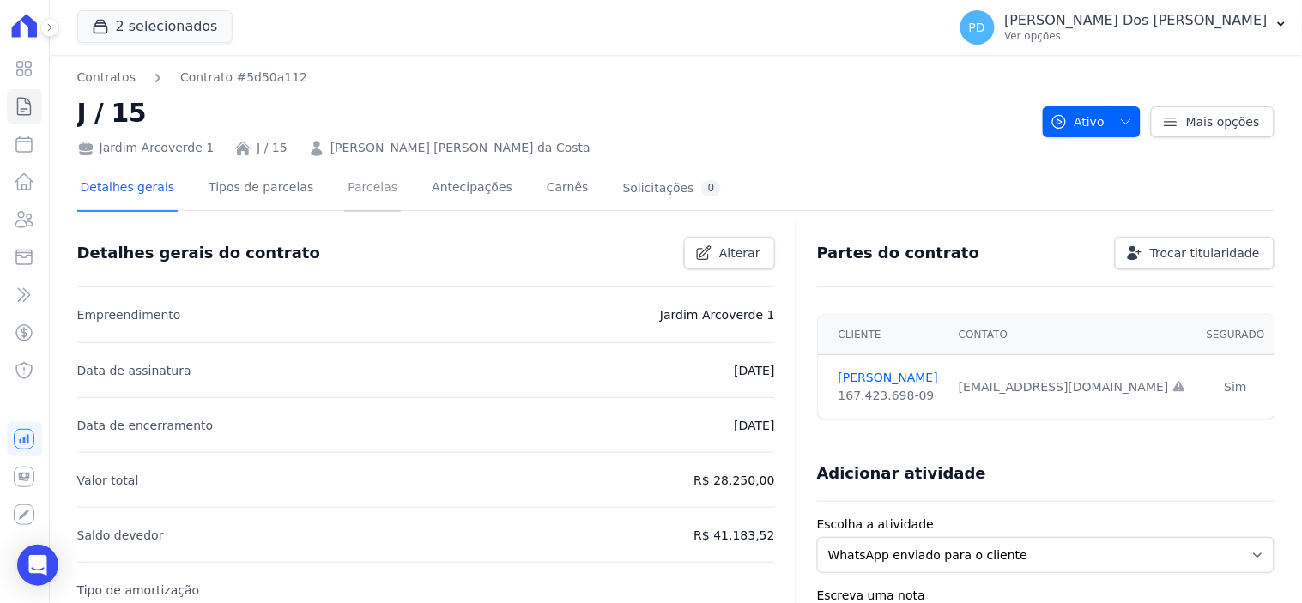
click at [360, 182] on link "Parcelas" at bounding box center [372, 188] width 57 height 45
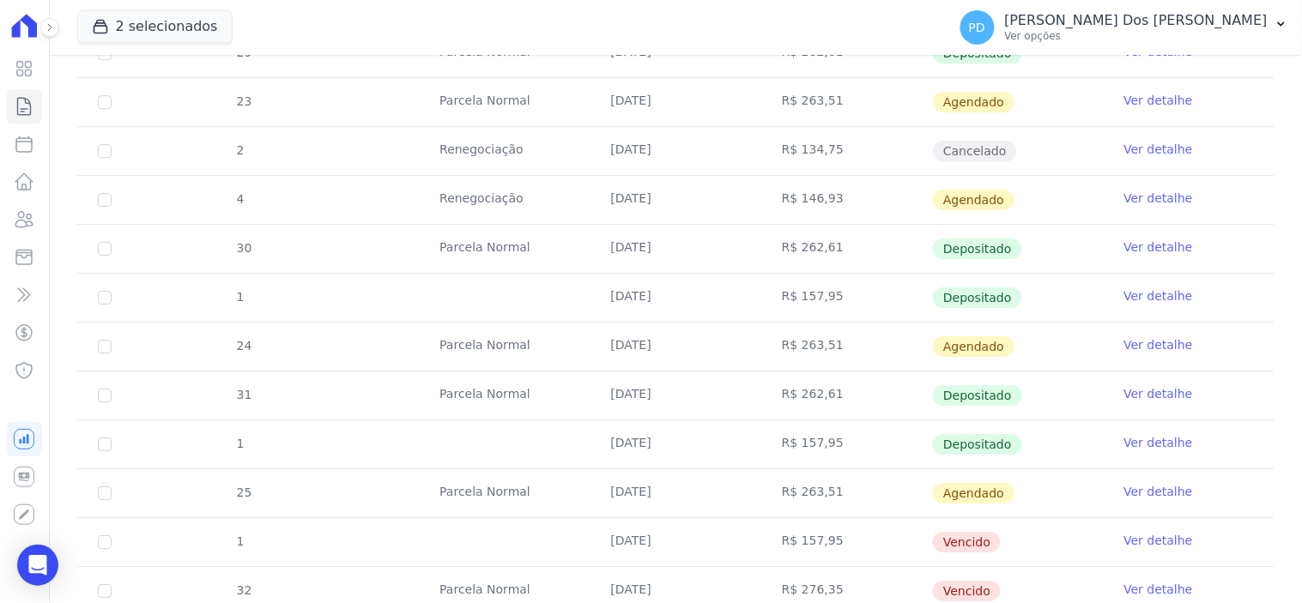
scroll to position [1430, 0]
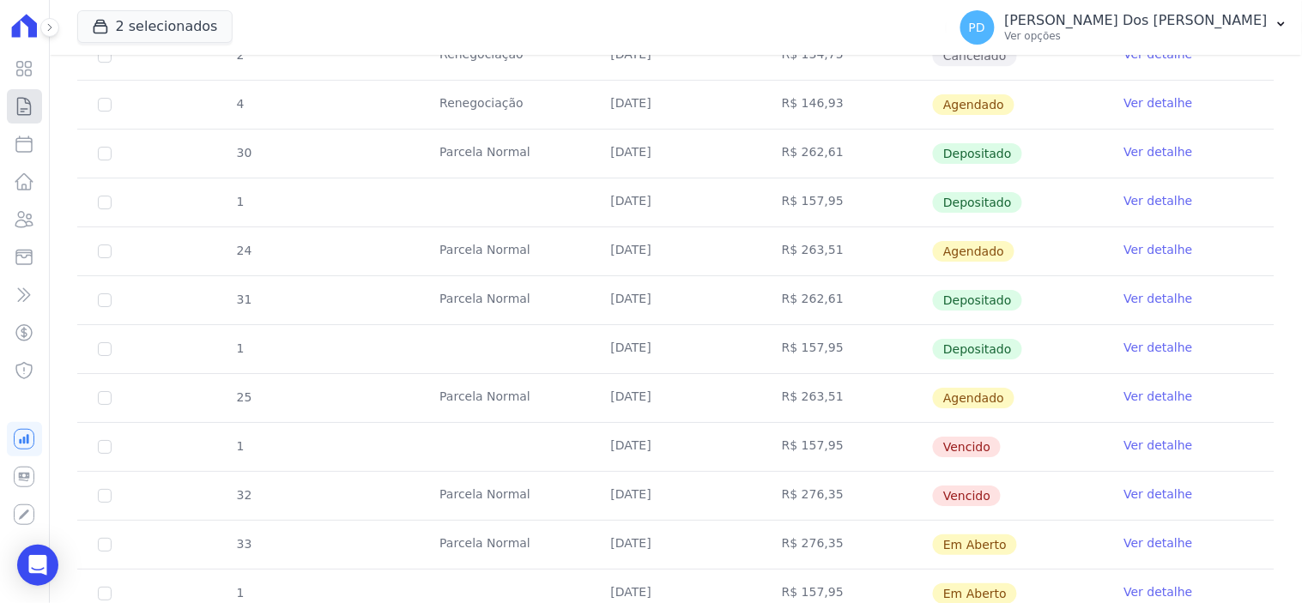
click at [35, 105] on link "Contratos" at bounding box center [24, 106] width 35 height 34
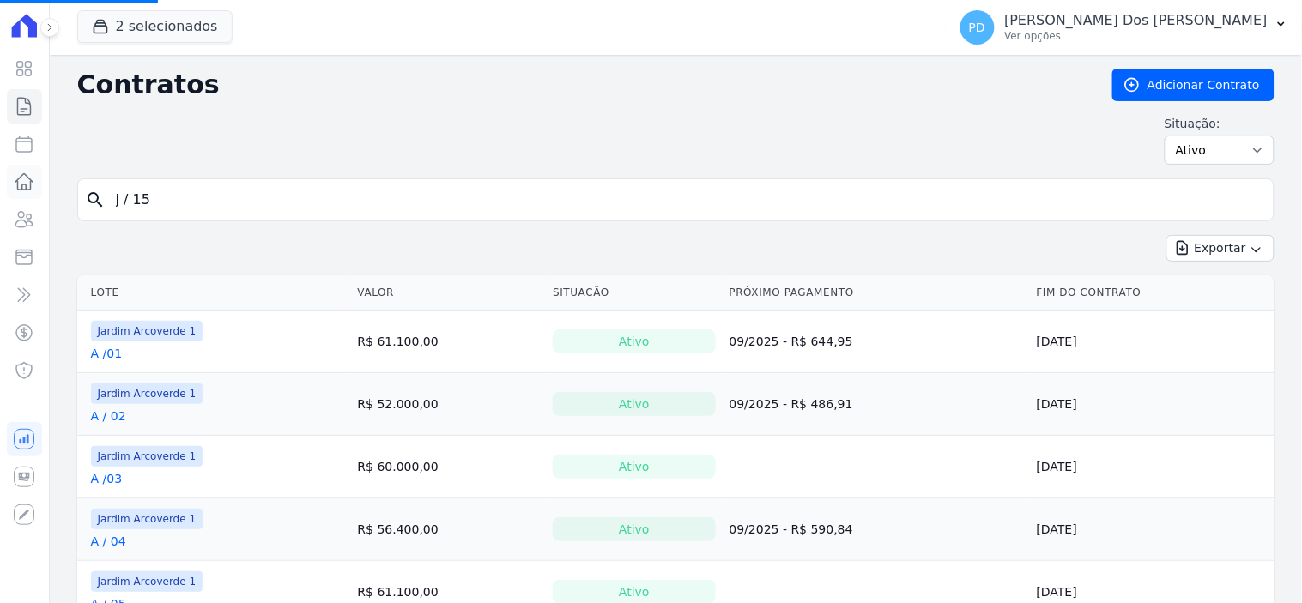
drag, startPoint x: 161, startPoint y: 191, endPoint x: 24, endPoint y: 182, distance: 137.6
click at [24, 182] on div "Visão Geral Contratos [GEOGRAPHIC_DATA] Lotes Clientes Minha Carteira Transferê…" at bounding box center [651, 301] width 1302 height 603
click at [207, 203] on input "search" at bounding box center [686, 200] width 1161 height 34
type input "b / 17"
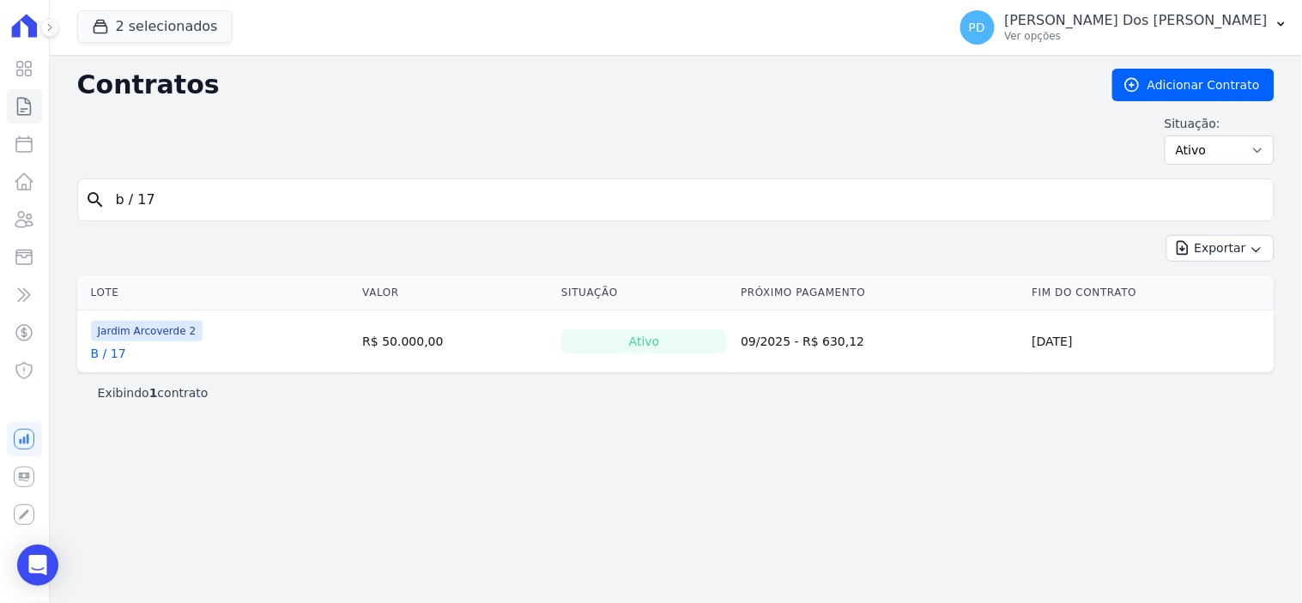
click at [112, 352] on link "B / 17" at bounding box center [108, 353] width 35 height 17
click at [142, 204] on input "b / 17" at bounding box center [686, 200] width 1161 height 34
type input "b /17"
click at [167, 202] on input "b /17" at bounding box center [686, 200] width 1161 height 34
click at [166, 200] on input "b /17" at bounding box center [686, 200] width 1161 height 34
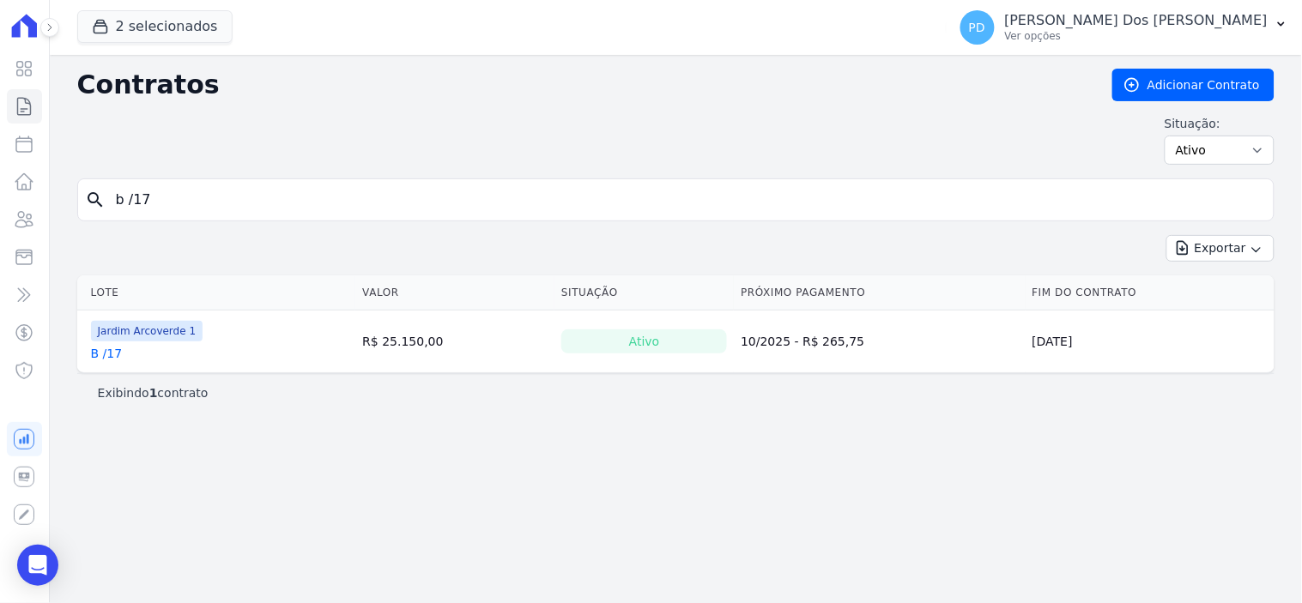
click at [112, 354] on link "B /17" at bounding box center [107, 353] width 32 height 17
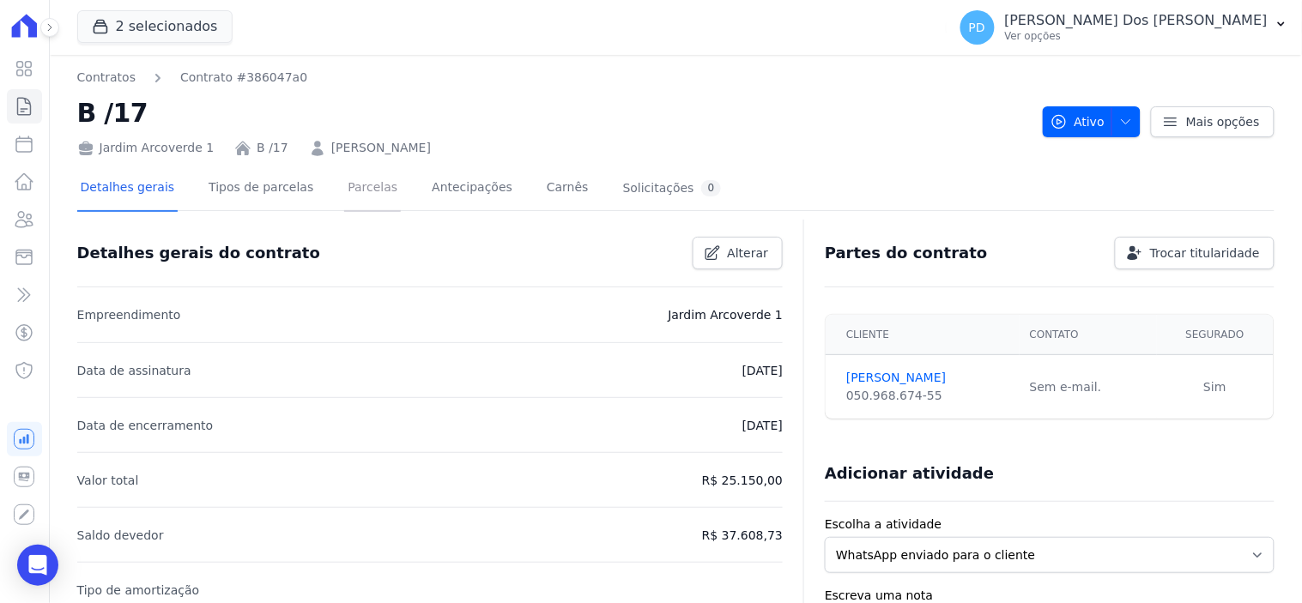
click at [352, 182] on link "Parcelas" at bounding box center [372, 188] width 57 height 45
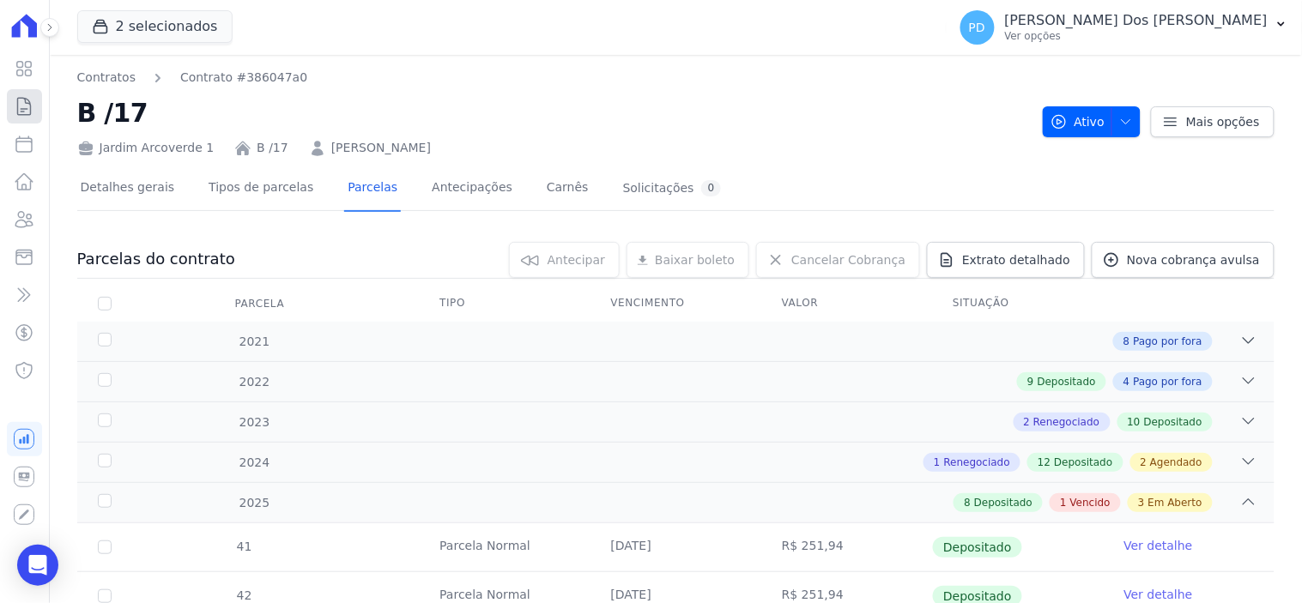
click at [21, 100] on icon at bounding box center [24, 106] width 21 height 21
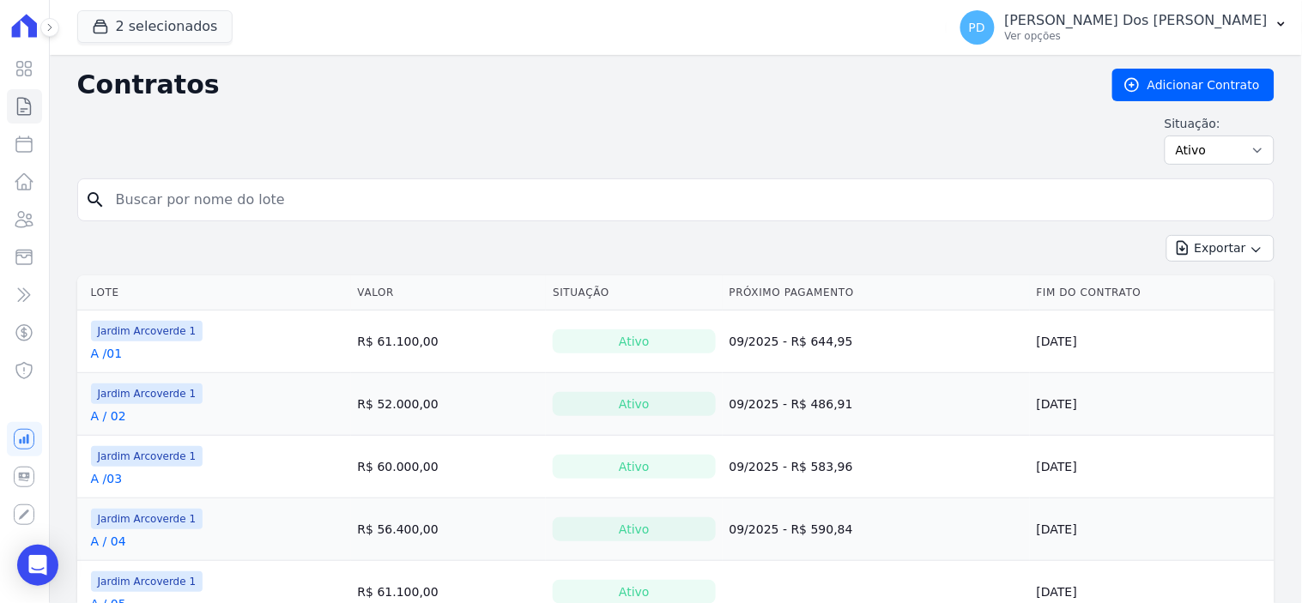
click at [336, 194] on input "search" at bounding box center [686, 200] width 1161 height 34
type input "B / 01"
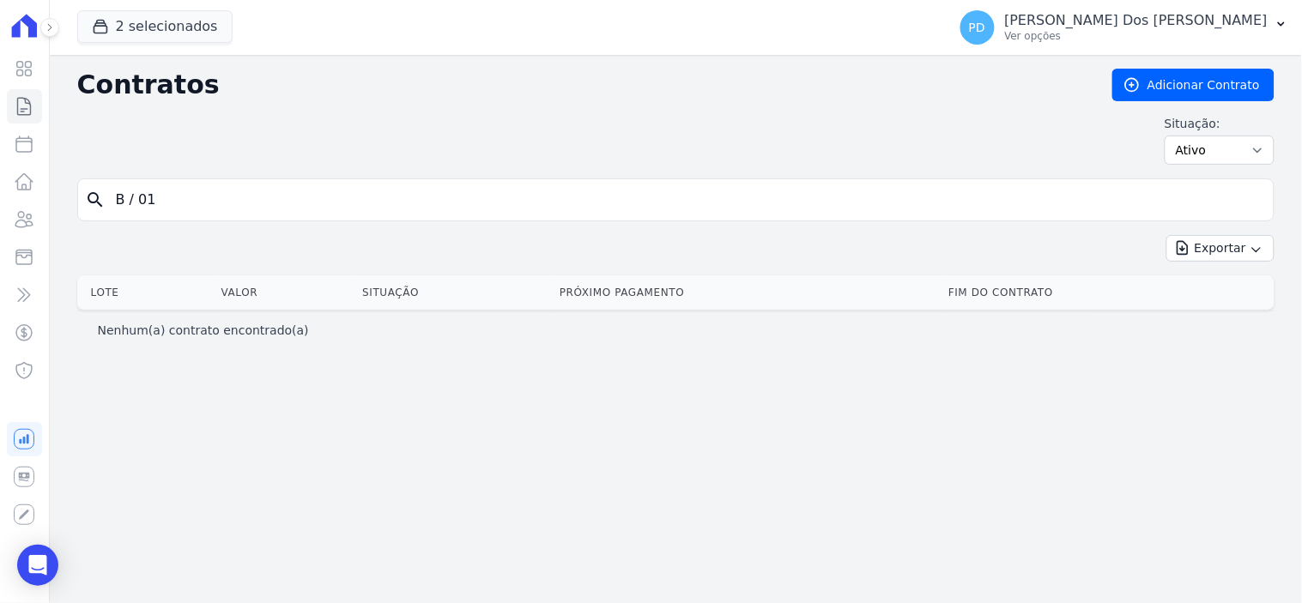
click at [136, 200] on input "B / 01" at bounding box center [686, 200] width 1161 height 34
type input "B /01"
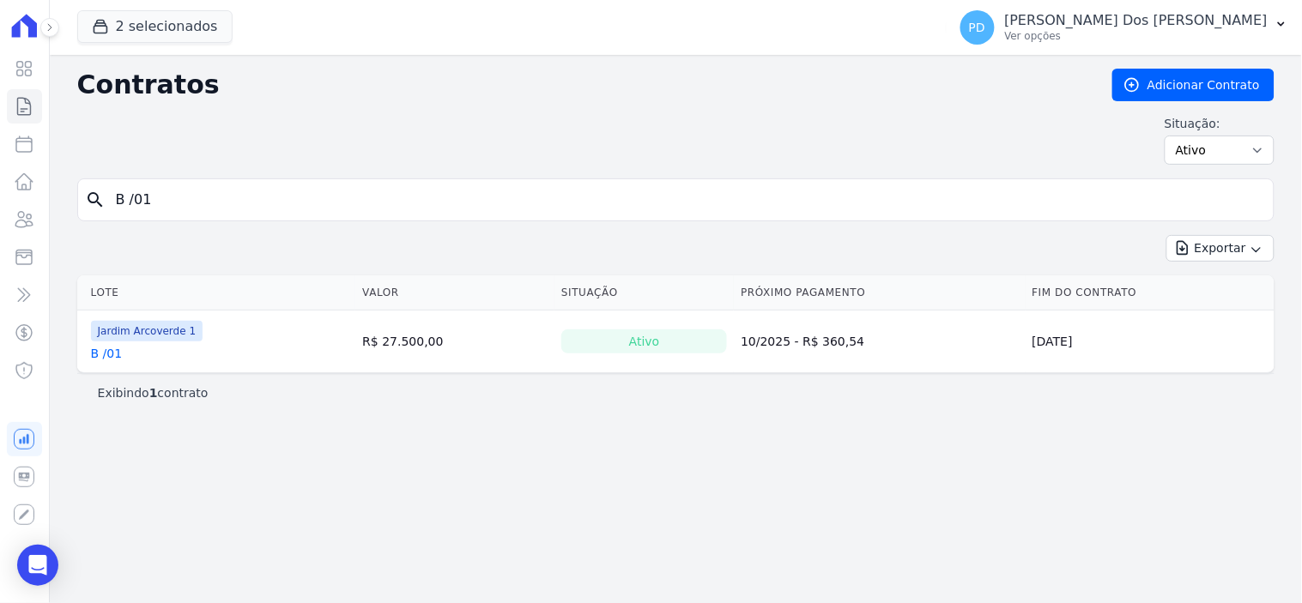
click at [109, 355] on link "B /01" at bounding box center [107, 353] width 32 height 17
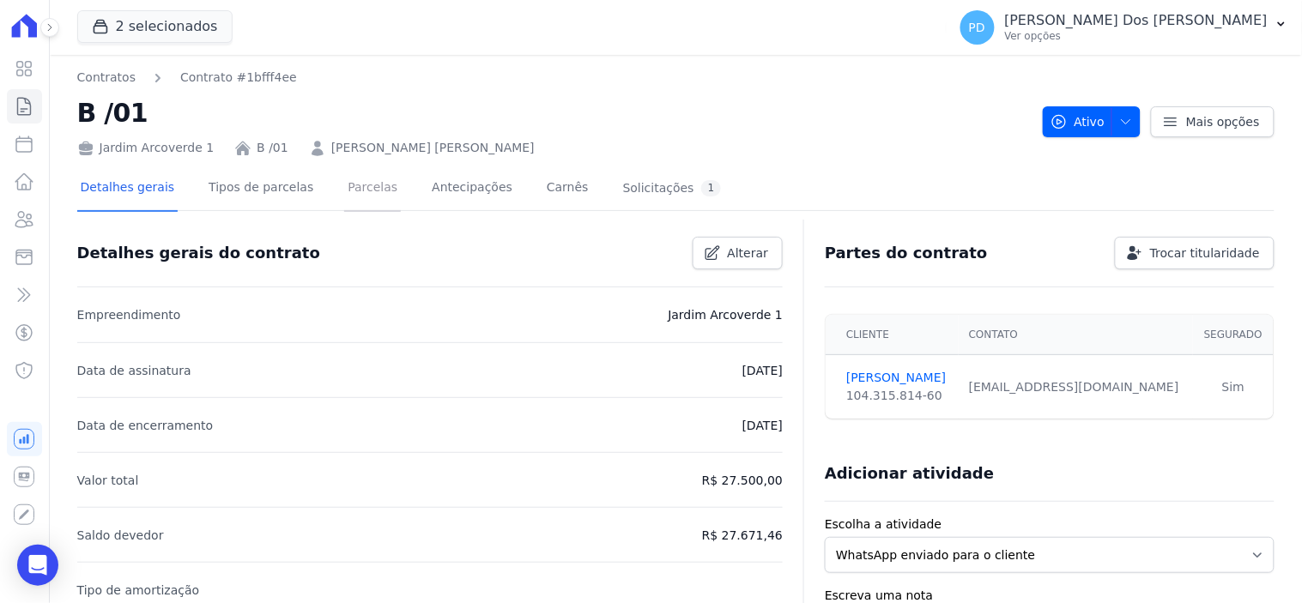
click at [344, 184] on link "Parcelas" at bounding box center [372, 188] width 57 height 45
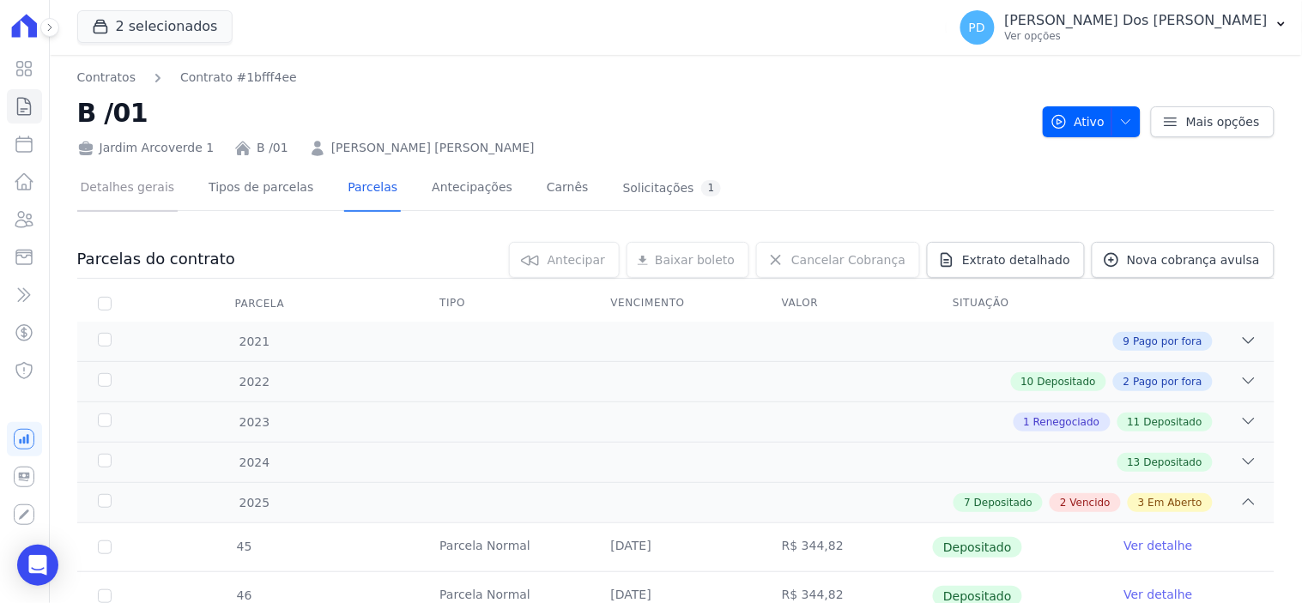
click at [129, 185] on link "Detalhes gerais" at bounding box center [127, 188] width 101 height 45
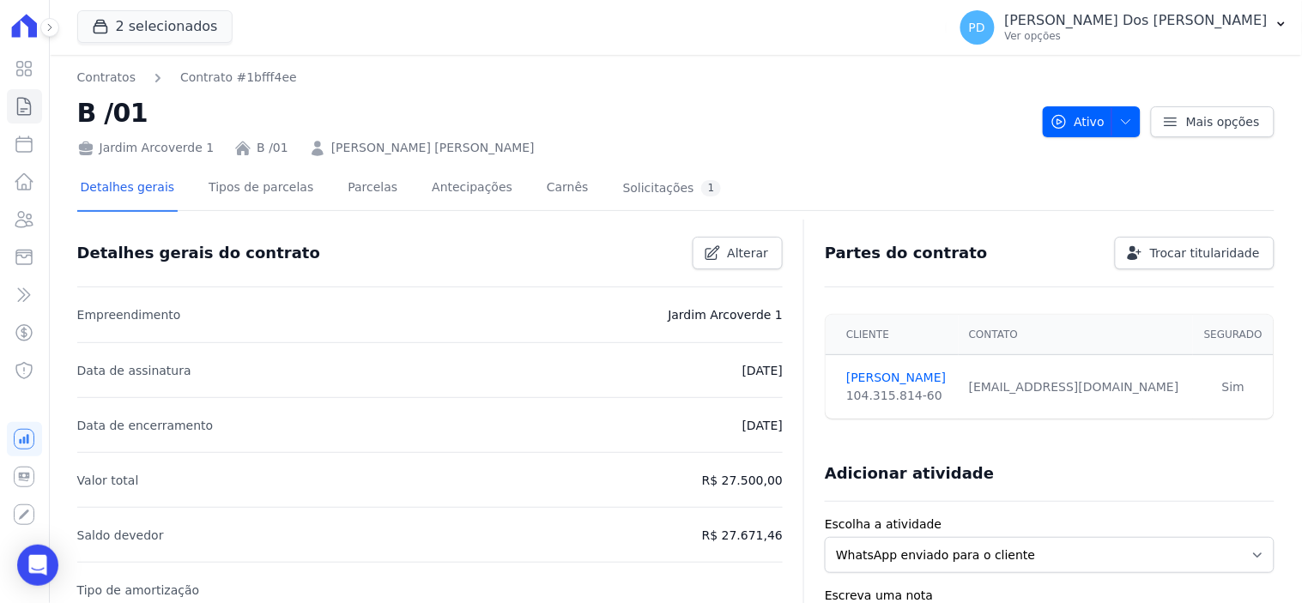
scroll to position [191, 0]
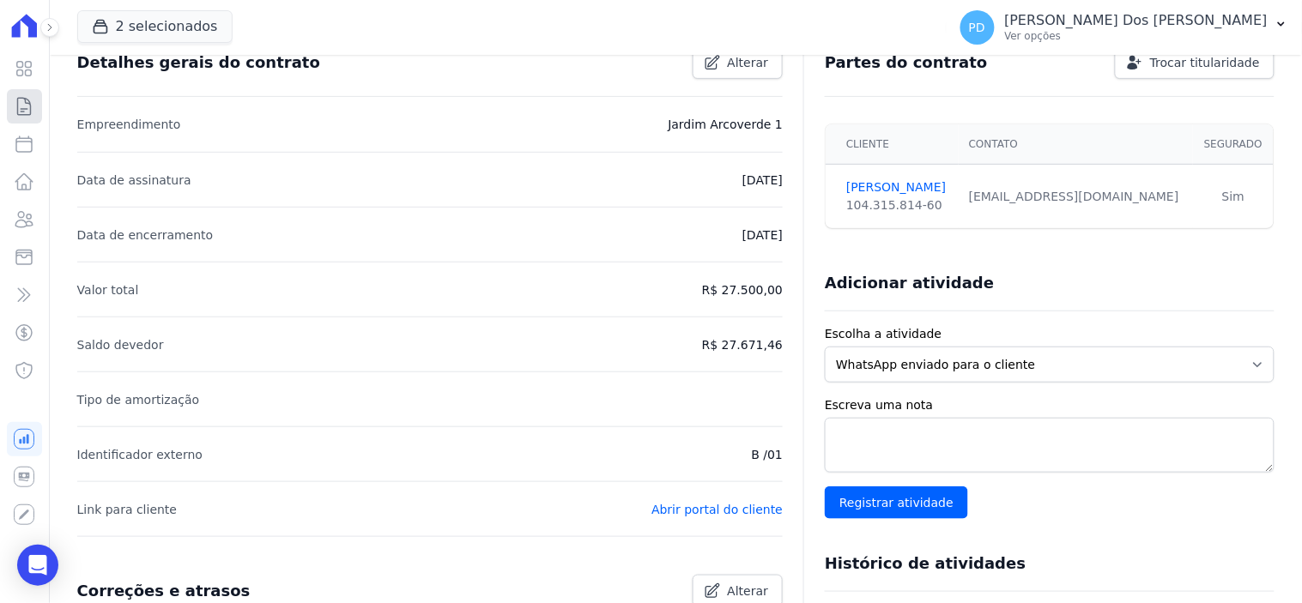
click at [32, 105] on icon at bounding box center [24, 106] width 21 height 21
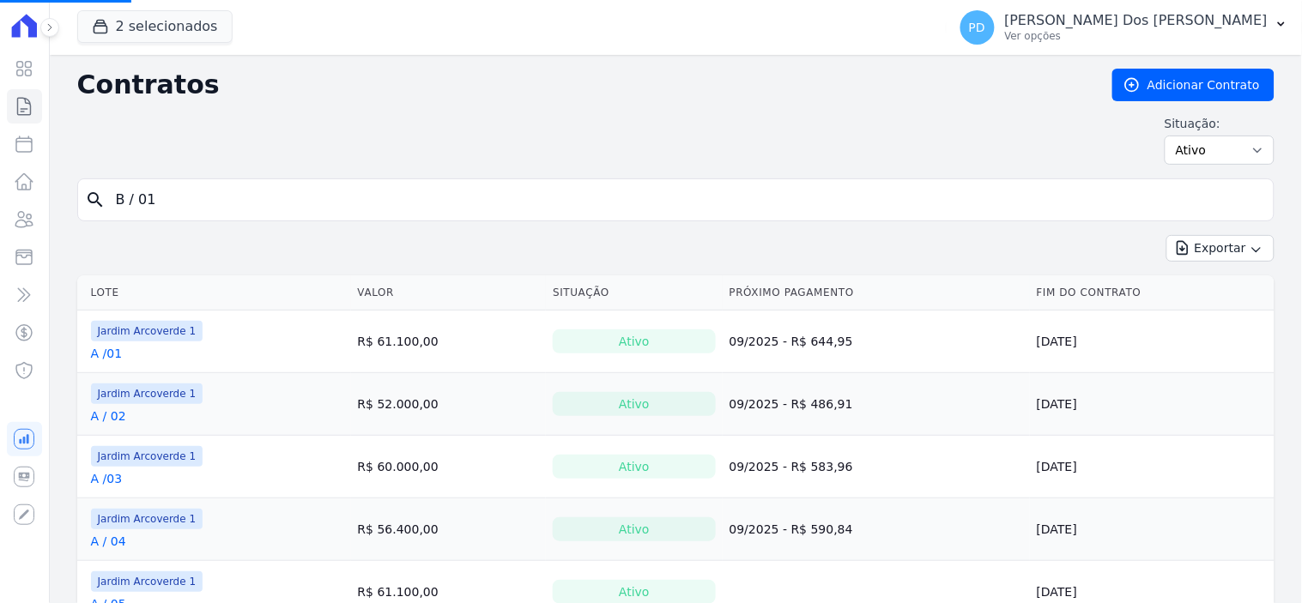
click at [215, 192] on input "B / 01" at bounding box center [686, 200] width 1161 height 34
click at [79, 179] on form "search" at bounding box center [675, 207] width 1197 height 57
type input "j / 21"
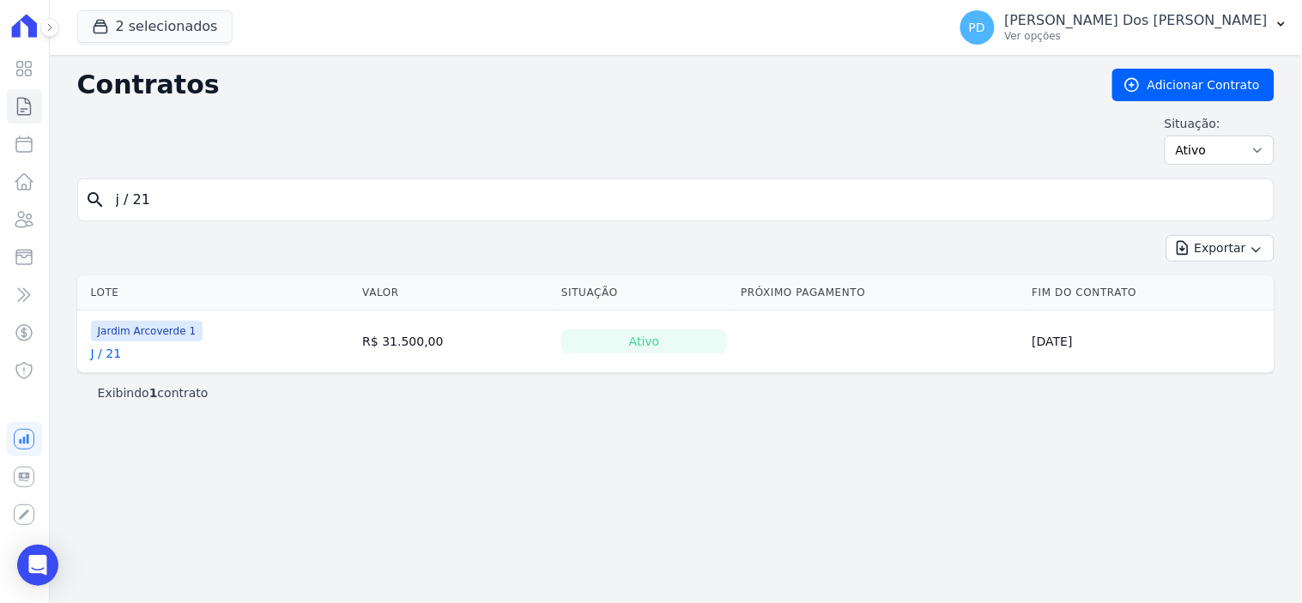
click at [116, 354] on link "J / 21" at bounding box center [106, 353] width 31 height 17
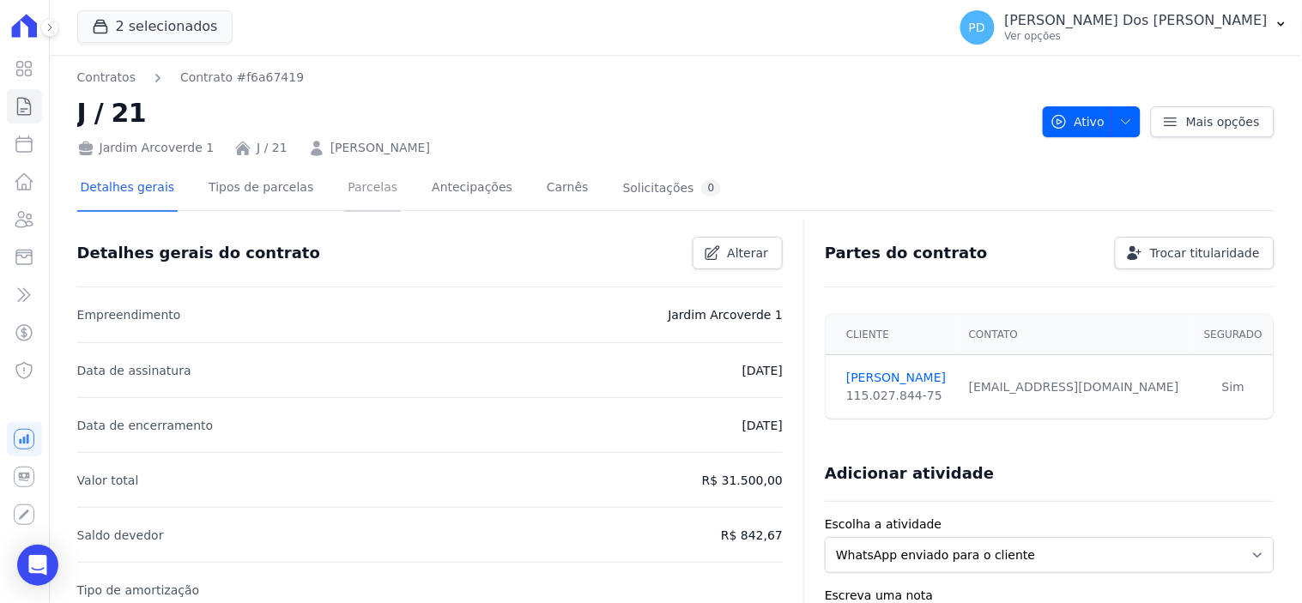
click at [350, 182] on link "Parcelas" at bounding box center [372, 188] width 57 height 45
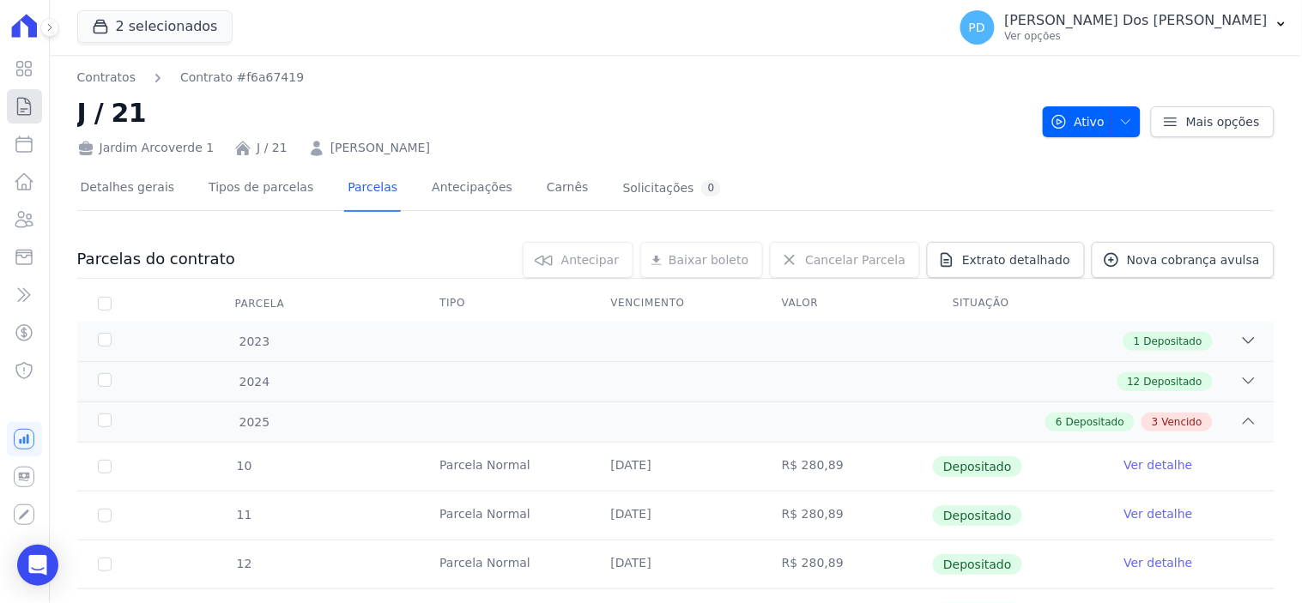
click at [22, 99] on icon at bounding box center [24, 106] width 21 height 21
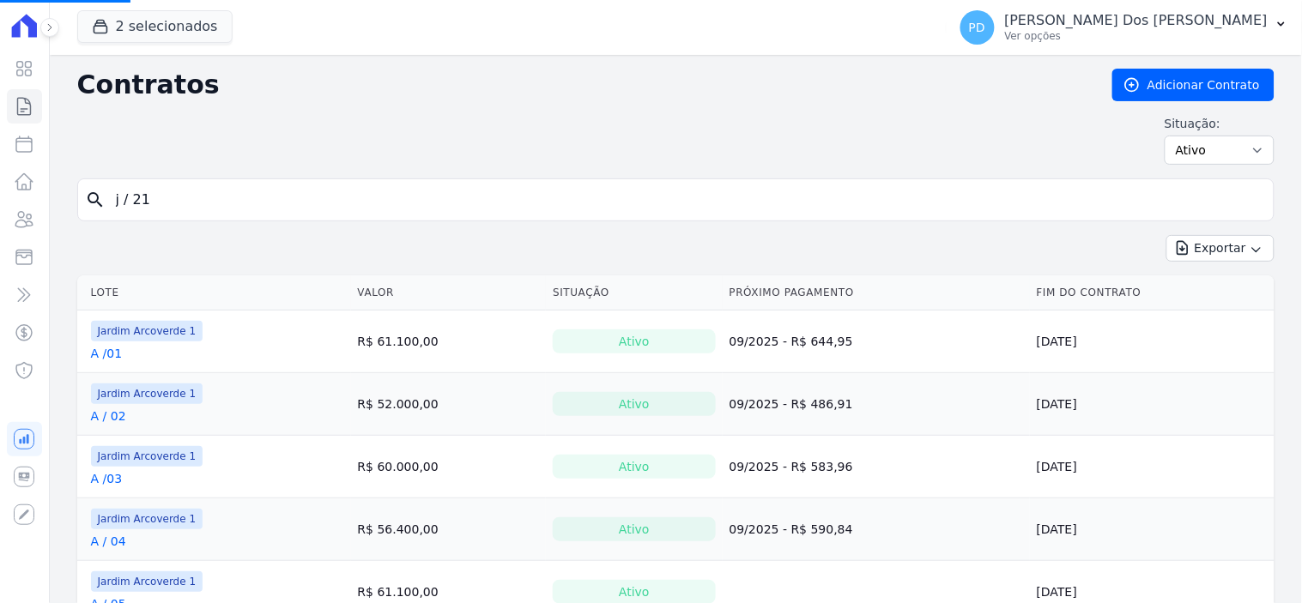
click at [221, 203] on input "j / 21" at bounding box center [686, 200] width 1161 height 34
drag, startPoint x: 221, startPoint y: 203, endPoint x: 97, endPoint y: 198, distance: 123.7
click at [228, 210] on input "search" at bounding box center [686, 200] width 1161 height 34
type input "j / 29"
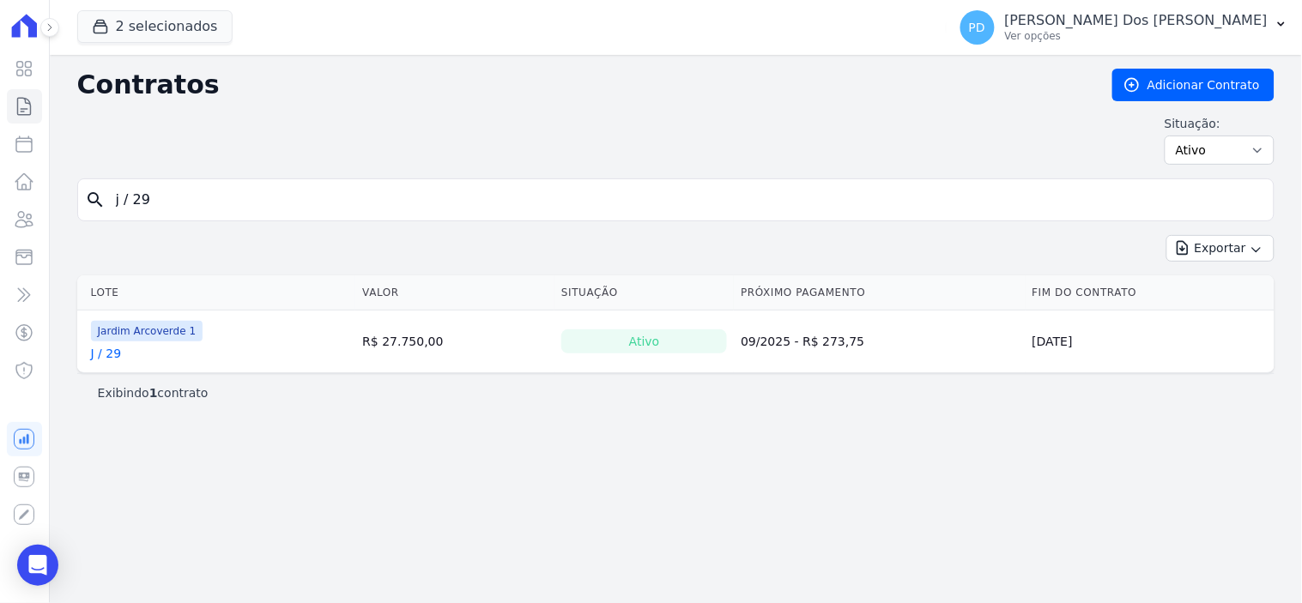
click at [107, 354] on link "J / 29" at bounding box center [106, 353] width 31 height 17
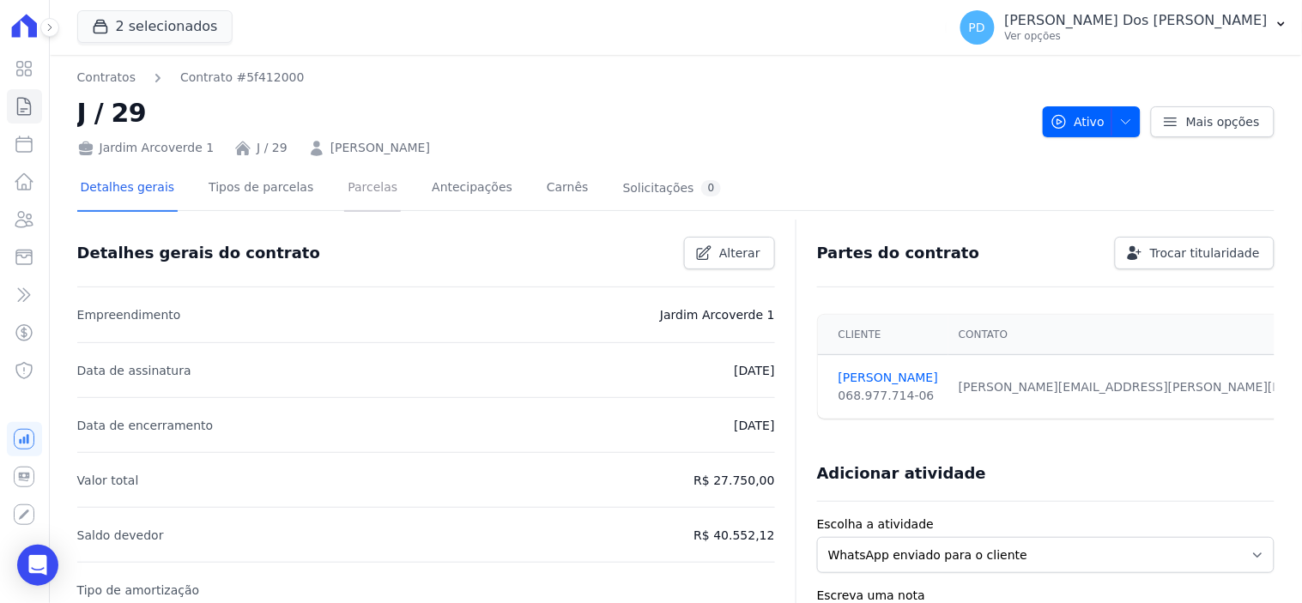
click at [344, 176] on link "Parcelas" at bounding box center [372, 188] width 57 height 45
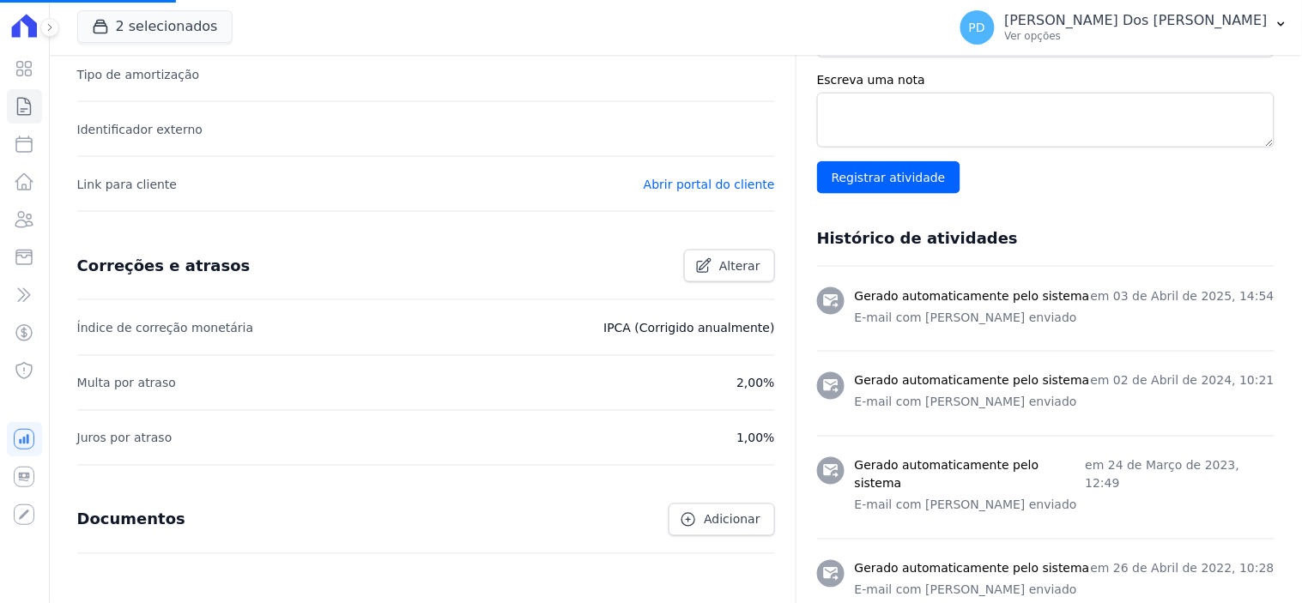
scroll to position [572, 0]
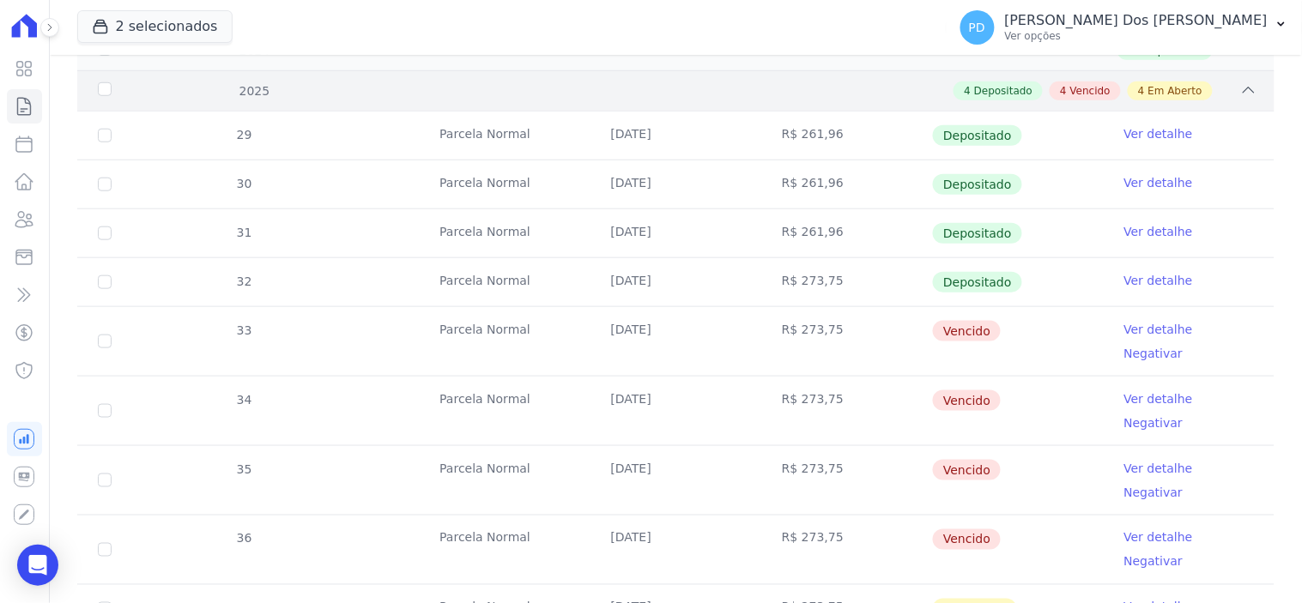
scroll to position [476, 0]
